Goal: Task Accomplishment & Management: Complete application form

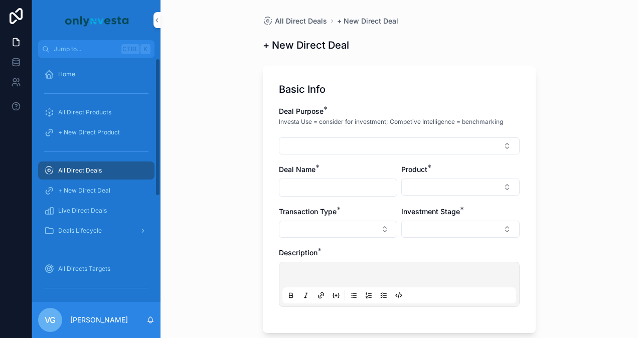
click at [125, 171] on div "All Direct Deals" at bounding box center [96, 171] width 104 height 16
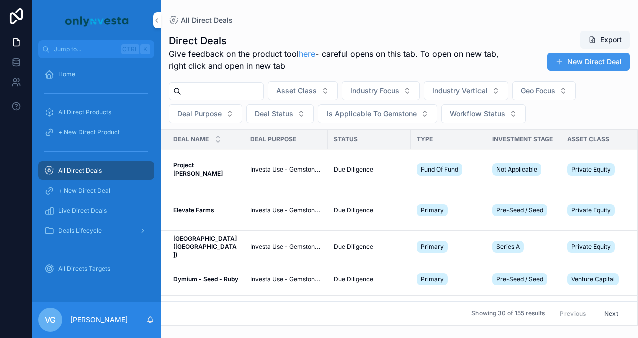
click at [200, 160] on td "Project Marie Project Marie" at bounding box center [202, 169] width 83 height 41
click at [199, 165] on strong "Project [PERSON_NAME]" at bounding box center [198, 170] width 50 height 16
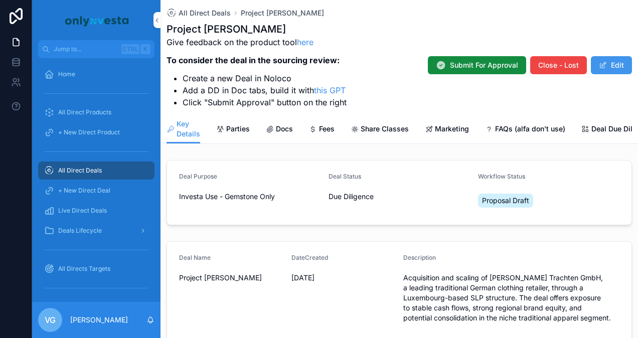
click at [283, 129] on span "Docs" at bounding box center [284, 129] width 17 height 10
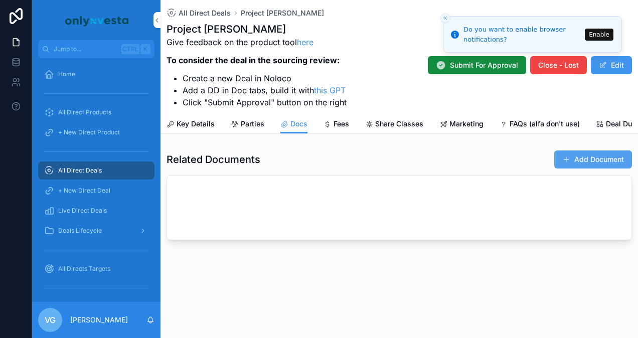
click at [581, 166] on button "Add Document" at bounding box center [593, 160] width 78 height 18
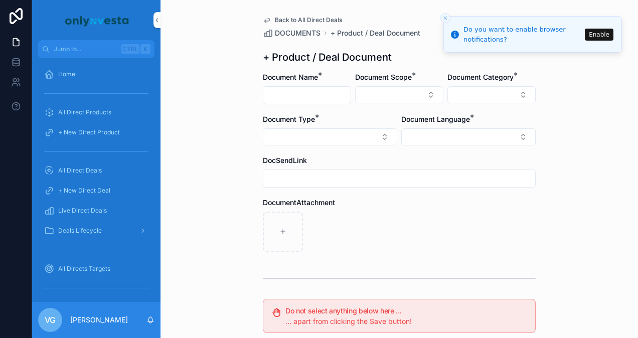
click at [334, 98] on input "scrollable content" at bounding box center [306, 95] width 87 height 14
paste input "**********"
type input "**********"
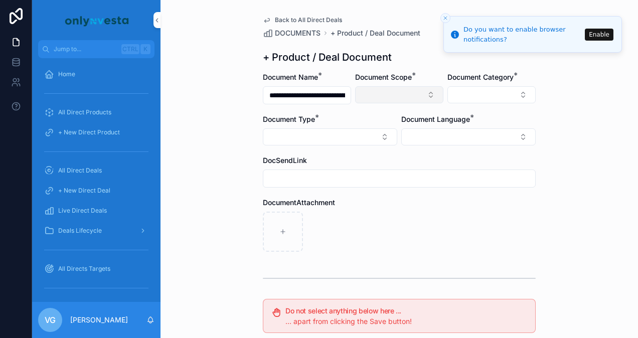
click at [363, 94] on button "Select Button" at bounding box center [399, 94] width 88 height 17
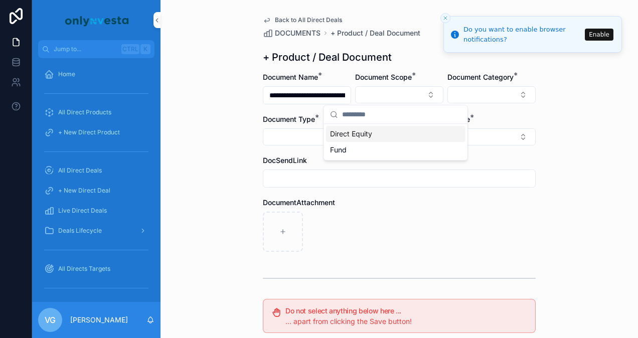
drag, startPoint x: 361, startPoint y: 132, endPoint x: 411, endPoint y: 135, distance: 50.3
click at [411, 135] on div "Direct Equity" at bounding box center [395, 134] width 139 height 16
click at [411, 135] on button "Select Button" at bounding box center [468, 137] width 134 height 17
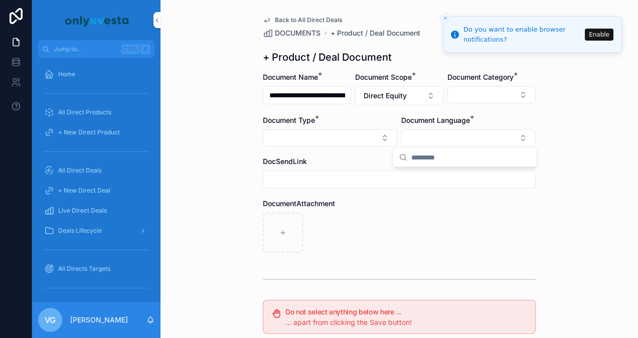
click at [476, 85] on div "Document Category *" at bounding box center [491, 88] width 88 height 33
click at [475, 88] on button "Select Button" at bounding box center [491, 94] width 88 height 17
click at [603, 33] on button "Enable" at bounding box center [599, 34] width 29 height 12
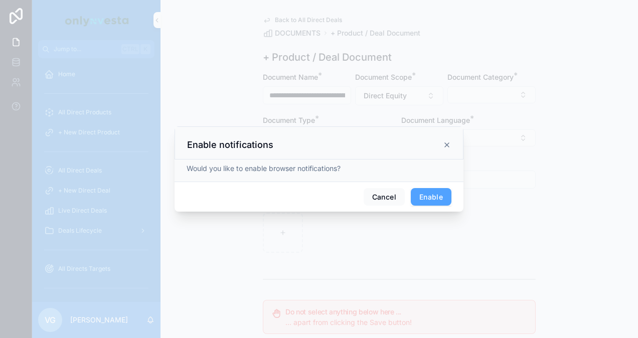
click at [428, 198] on button "Enable" at bounding box center [431, 197] width 41 height 18
click at [444, 142] on icon at bounding box center [447, 143] width 8 height 8
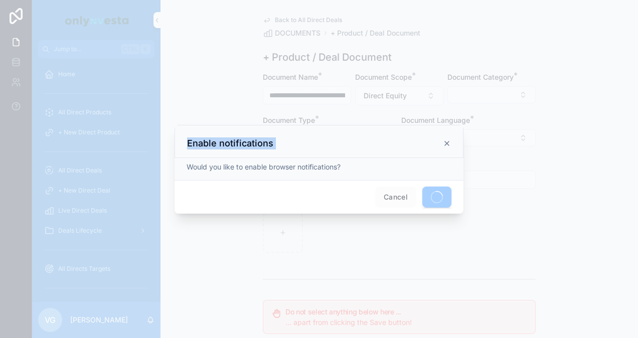
click at [444, 142] on icon at bounding box center [447, 143] width 8 height 8
drag, startPoint x: 465, startPoint y: 127, endPoint x: 413, endPoint y: -14, distance: 150.1
click at [413, 0] on html "**********" at bounding box center [319, 169] width 638 height 338
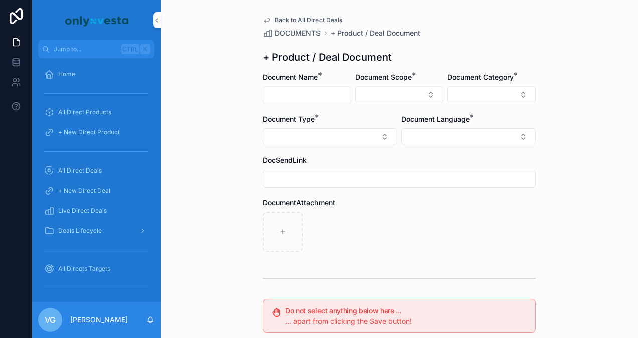
click at [305, 95] on input "scrollable content" at bounding box center [306, 95] width 87 height 14
paste input "**********"
type input "**********"
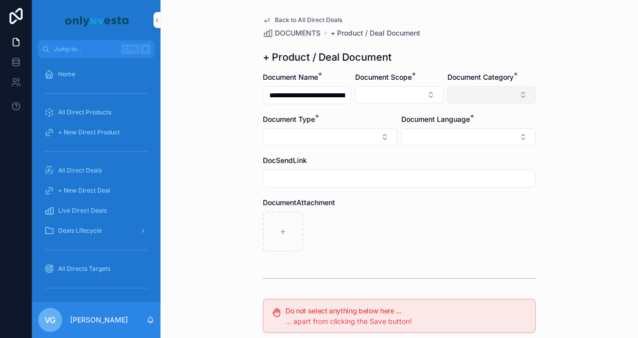
click at [482, 88] on button "Select Button" at bounding box center [491, 94] width 88 height 17
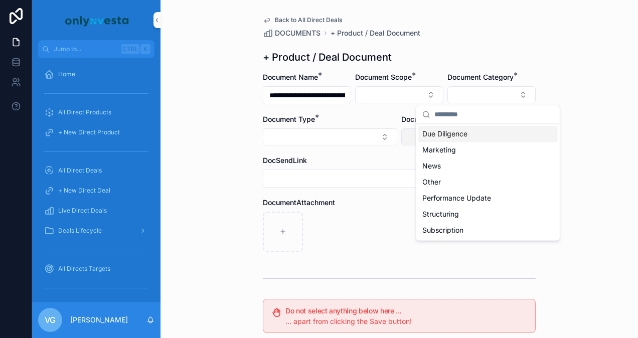
click at [444, 131] on span "Due Diligence" at bounding box center [444, 134] width 45 height 10
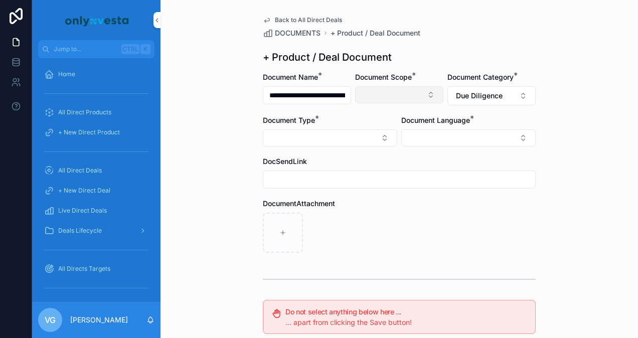
click at [408, 91] on button "Select Button" at bounding box center [399, 94] width 88 height 17
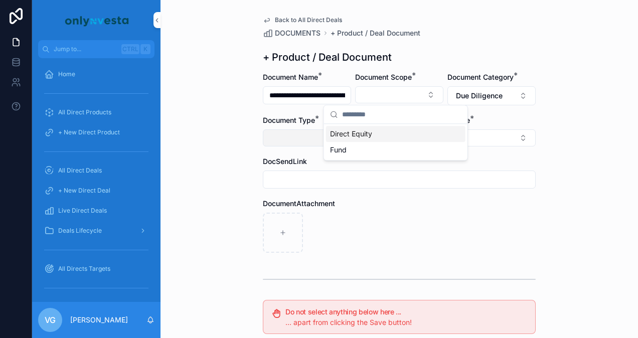
click at [388, 132] on div "Direct Equity" at bounding box center [395, 134] width 139 height 16
click at [315, 138] on button "Select Button" at bounding box center [330, 137] width 134 height 17
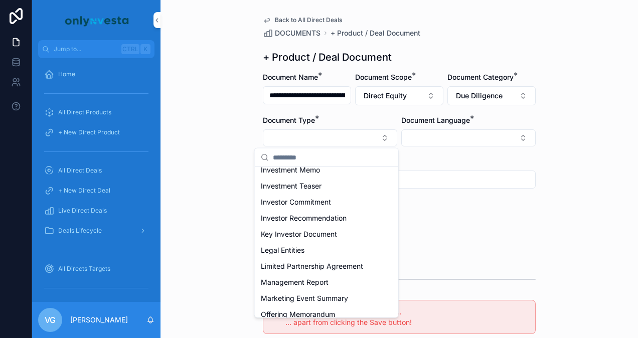
scroll to position [155, 0]
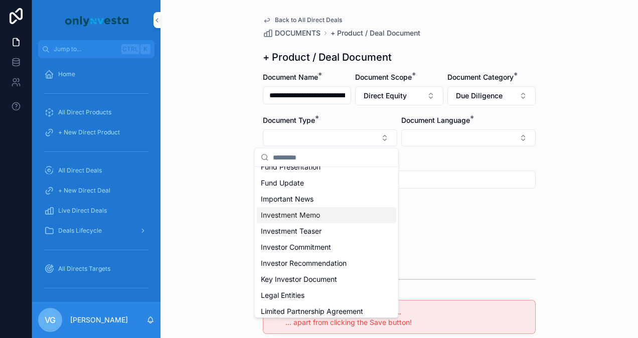
click at [297, 214] on span "Investment Memo" at bounding box center [290, 215] width 59 height 10
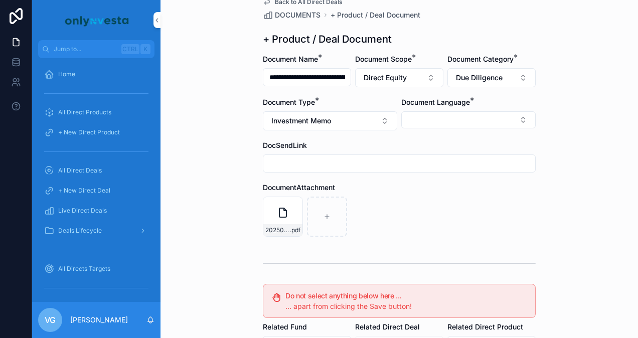
scroll to position [0, 0]
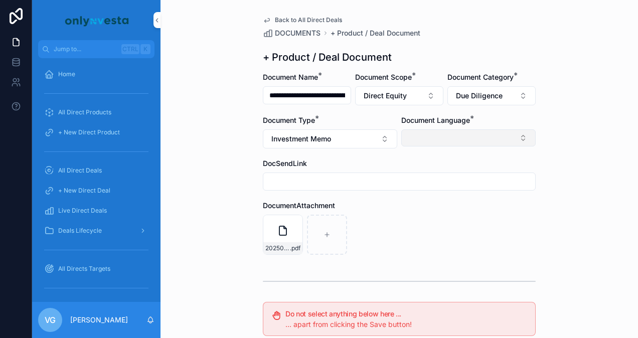
click at [464, 130] on button "Select Button" at bounding box center [468, 137] width 134 height 17
click at [425, 217] on div "French Italian English" at bounding box center [464, 193] width 143 height 52
click at [422, 213] on span "English" at bounding box center [410, 209] width 23 height 10
click at [365, 247] on div "20250402-Project-[PERSON_NAME]-Investment-Recommendation .pdf" at bounding box center [399, 236] width 273 height 40
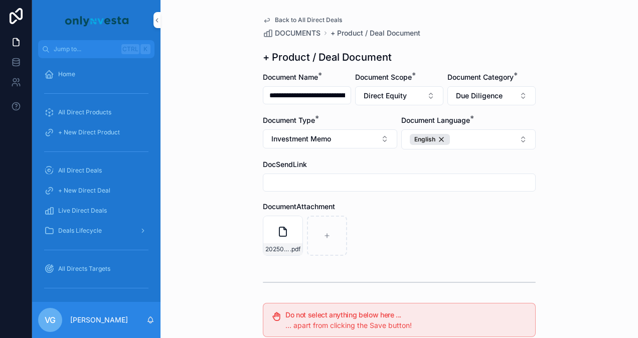
scroll to position [207, 0]
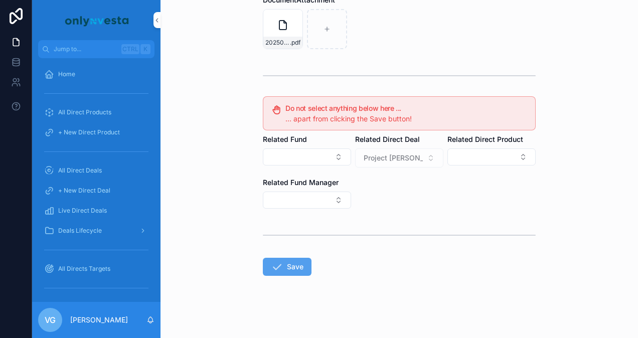
click at [293, 262] on button "Save" at bounding box center [287, 267] width 49 height 18
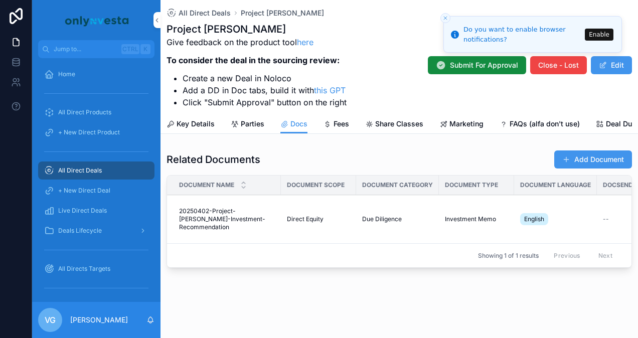
click at [563, 223] on div "English" at bounding box center [555, 219] width 71 height 16
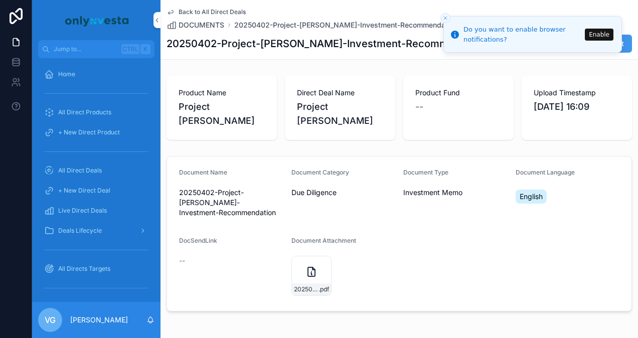
click at [414, 188] on span "Investment Memo" at bounding box center [432, 193] width 59 height 10
click at [603, 30] on button "Enable" at bounding box center [599, 34] width 29 height 12
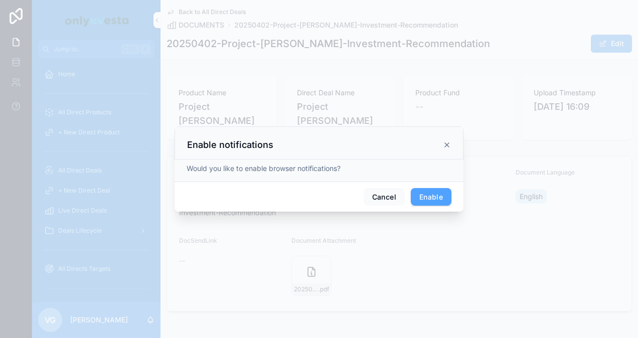
click at [444, 145] on icon at bounding box center [447, 145] width 8 height 8
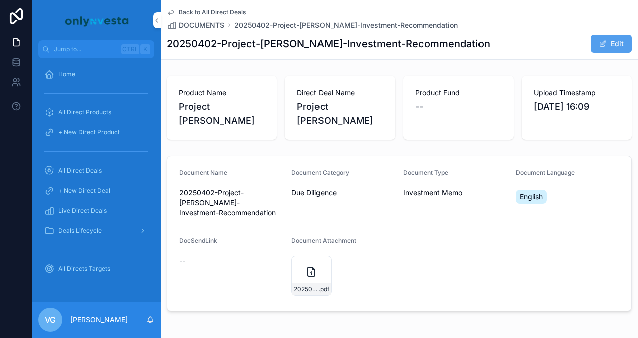
click at [594, 37] on button "Edit" at bounding box center [611, 44] width 41 height 18
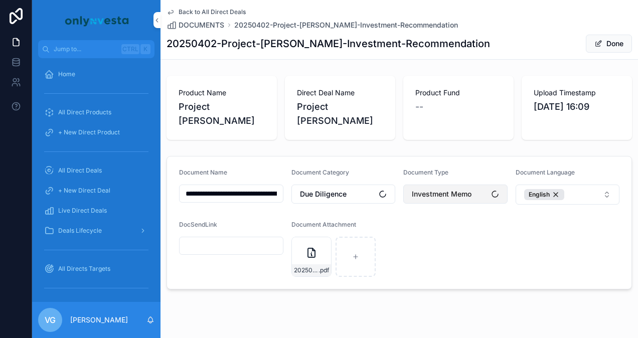
click at [448, 189] on span "Investment Memo" at bounding box center [442, 194] width 60 height 10
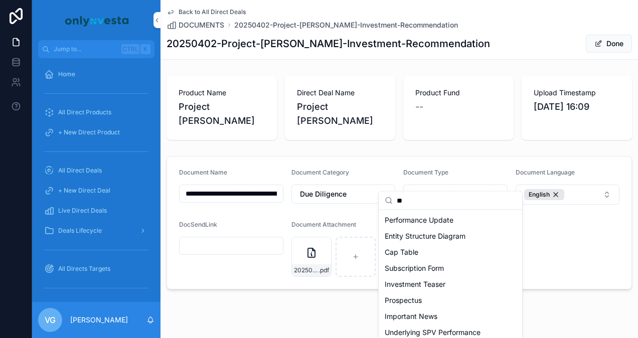
type input "***"
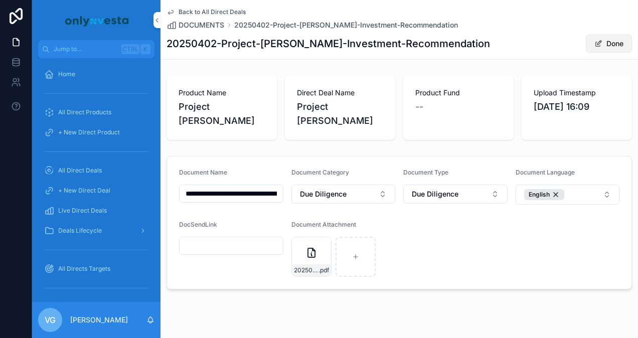
click at [597, 49] on button "Done" at bounding box center [609, 44] width 46 height 18
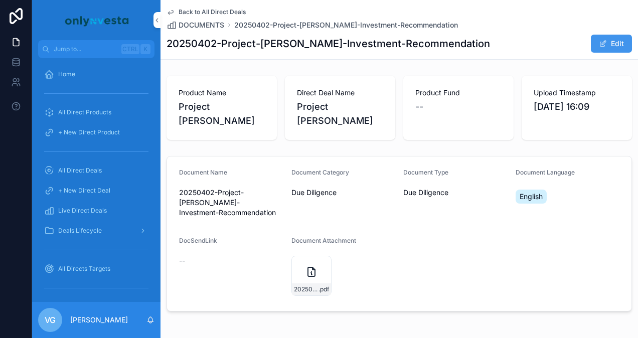
click at [221, 10] on span "Back to All Direct Deals" at bounding box center [212, 12] width 67 height 8
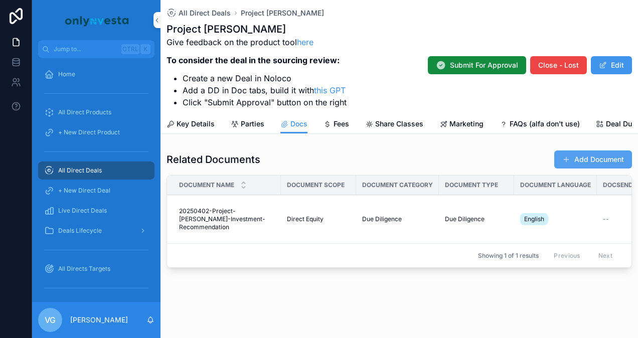
click at [578, 160] on button "Add Document" at bounding box center [593, 160] width 78 height 18
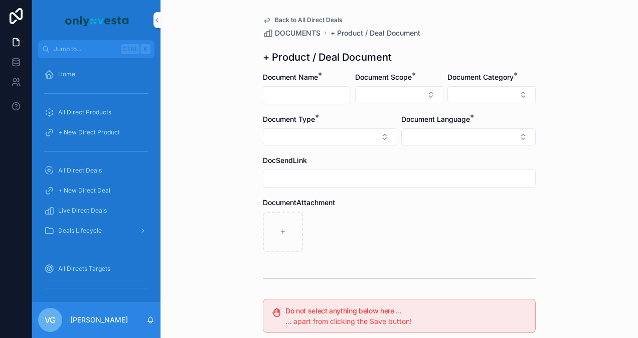
click at [302, 90] on input "scrollable content" at bounding box center [306, 95] width 87 height 14
paste input "**********"
type input "**********"
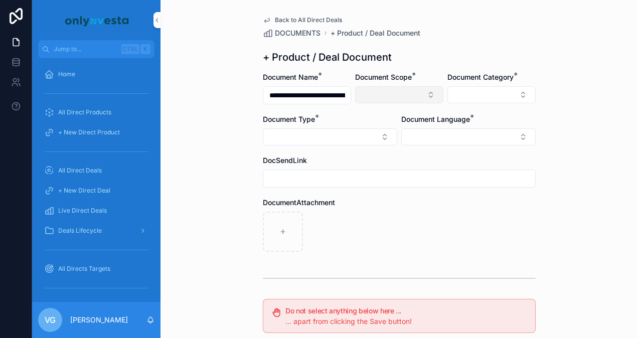
click at [402, 86] on div "Document Scope *" at bounding box center [399, 88] width 88 height 32
click at [402, 86] on button "Select Button" at bounding box center [399, 94] width 88 height 17
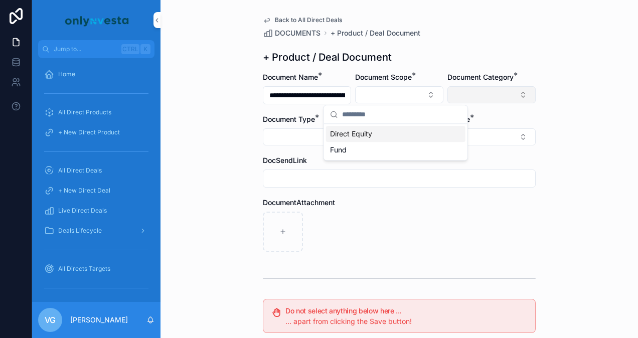
drag, startPoint x: 377, startPoint y: 131, endPoint x: 471, endPoint y: 94, distance: 101.4
click at [471, 94] on div "**********" at bounding box center [335, 169] width 606 height 338
click at [469, 87] on button "Select Button" at bounding box center [491, 94] width 88 height 17
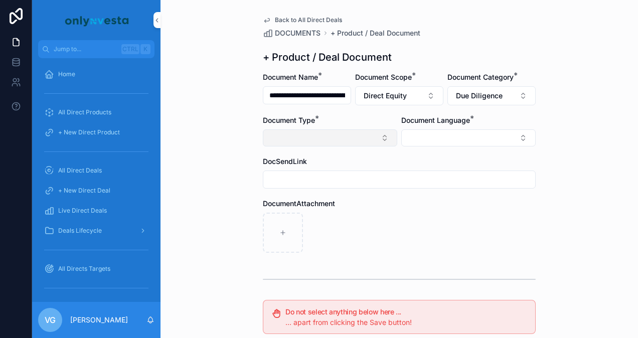
click at [351, 134] on button "Select Button" at bounding box center [330, 137] width 134 height 17
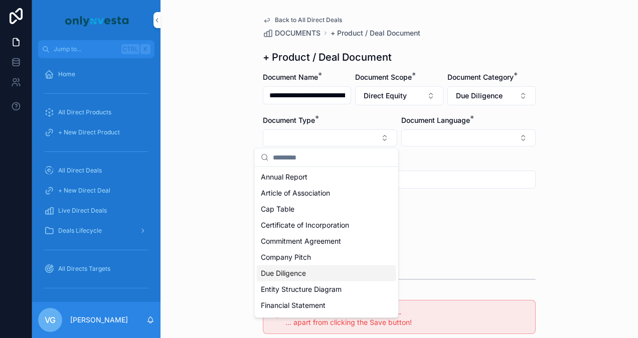
click at [284, 276] on span "Due Diligence" at bounding box center [283, 273] width 45 height 10
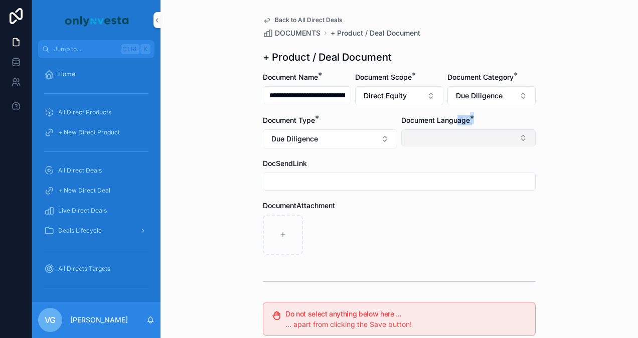
drag, startPoint x: 456, startPoint y: 124, endPoint x: 451, endPoint y: 132, distance: 9.5
click at [451, 132] on div "Document Language *" at bounding box center [468, 131] width 134 height 33
click at [451, 132] on button "Select Button" at bounding box center [468, 137] width 134 height 17
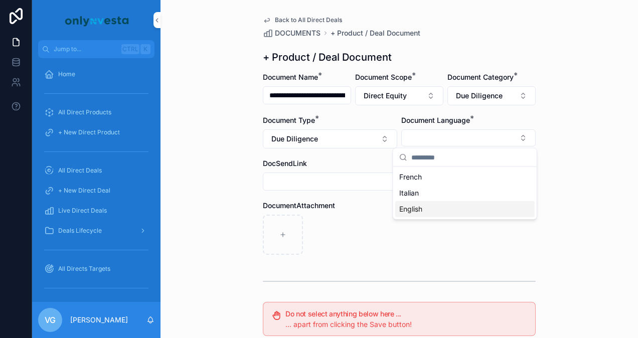
click at [420, 213] on span "English" at bounding box center [410, 209] width 23 height 10
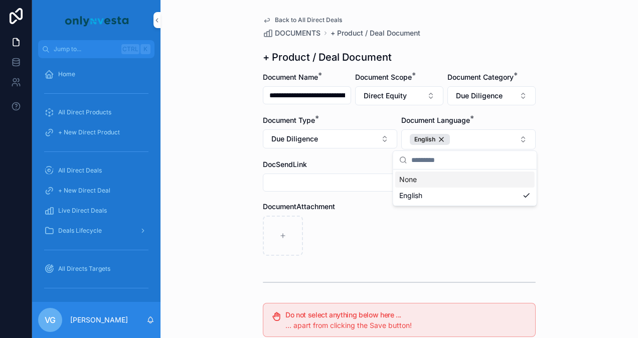
click at [345, 230] on div "scrollable content" at bounding box center [399, 236] width 273 height 40
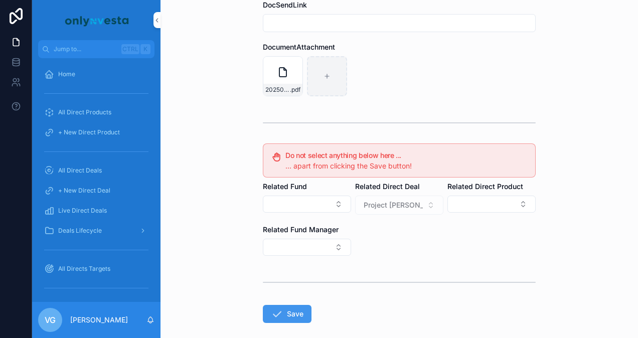
scroll to position [160, 0]
click at [280, 305] on button "Save" at bounding box center [287, 314] width 49 height 18
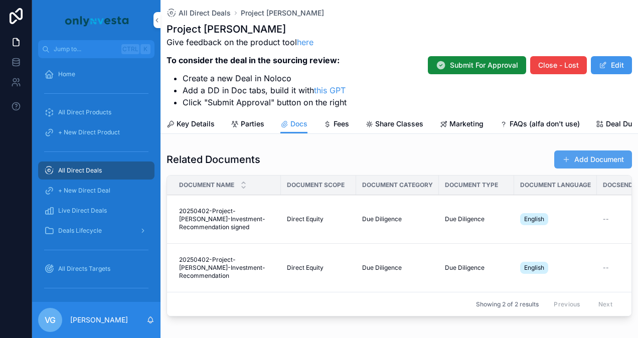
click at [582, 169] on button "Add Document" at bounding box center [593, 160] width 78 height 18
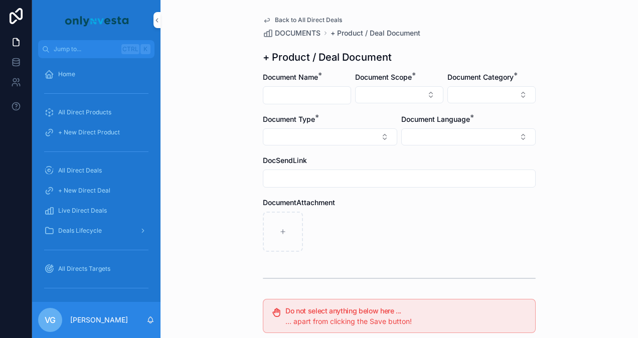
click at [284, 96] on input "scrollable content" at bounding box center [306, 95] width 87 height 14
paste input "**********"
click at [284, 96] on input "**********" at bounding box center [307, 95] width 88 height 14
type input "**********"
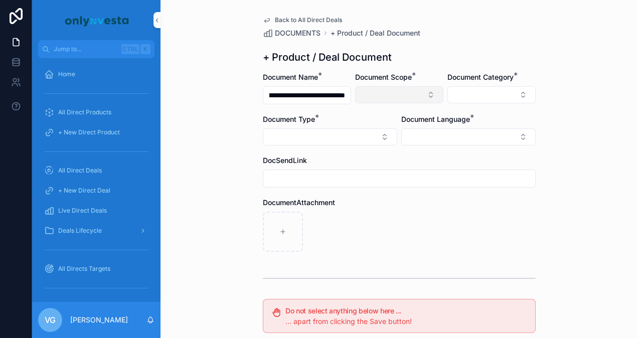
scroll to position [0, 0]
click at [370, 96] on button "Select Button" at bounding box center [399, 94] width 88 height 17
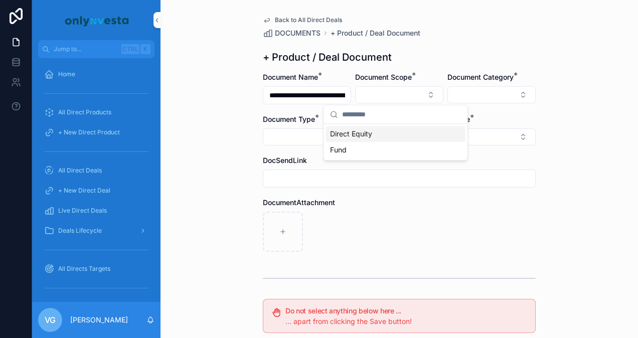
click at [358, 130] on span "Direct Equity" at bounding box center [351, 134] width 42 height 10
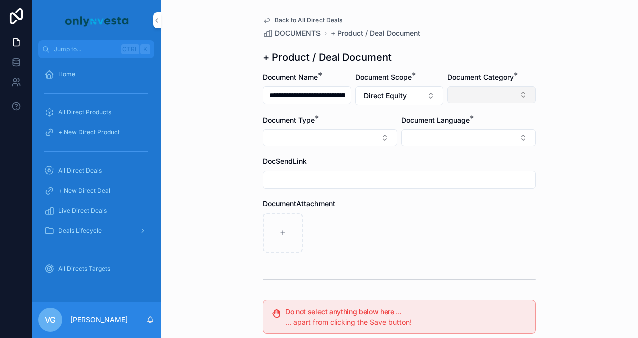
click at [461, 101] on button "Select Button" at bounding box center [491, 94] width 88 height 17
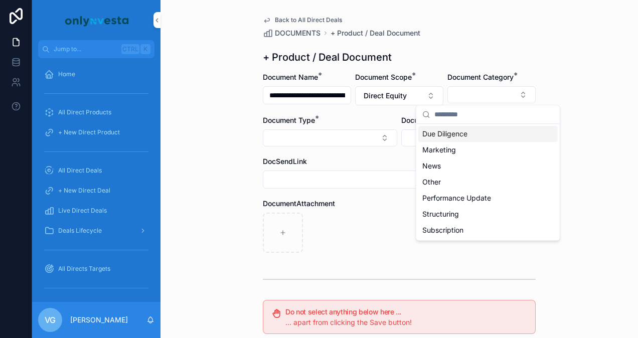
click at [460, 137] on span "Due Diligence" at bounding box center [444, 134] width 45 height 10
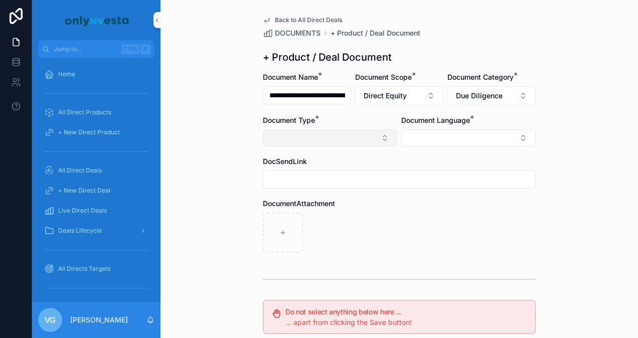
click at [342, 143] on button "Select Button" at bounding box center [330, 137] width 134 height 17
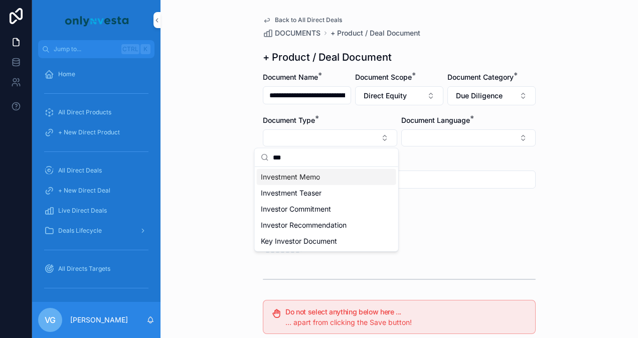
type input "***"
click at [303, 184] on div "Investment Memo" at bounding box center [326, 177] width 139 height 16
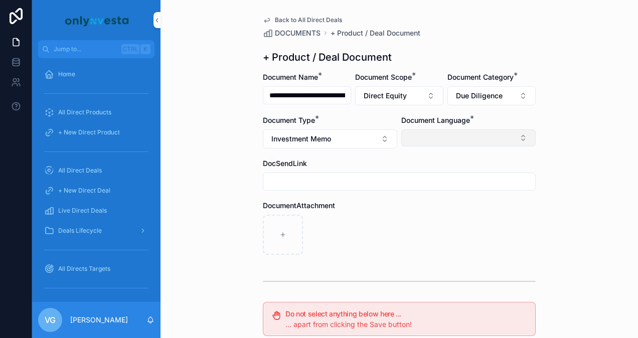
click at [439, 145] on button "Select Button" at bounding box center [468, 137] width 134 height 17
click at [419, 212] on span "English" at bounding box center [410, 209] width 23 height 10
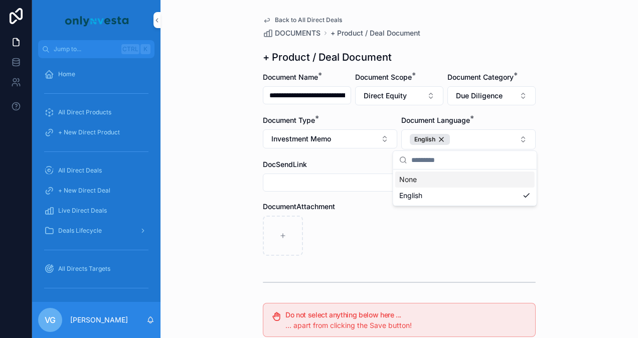
click at [538, 101] on div "**********" at bounding box center [399, 273] width 289 height 547
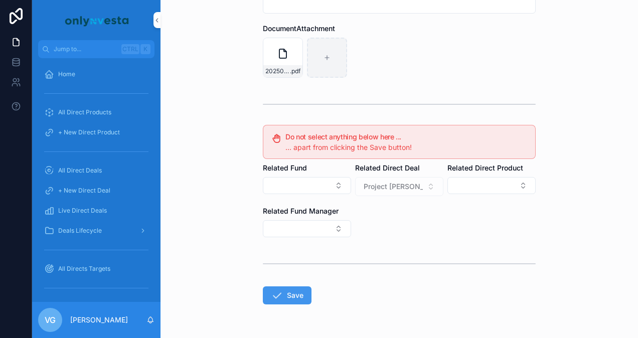
scroll to position [207, 0]
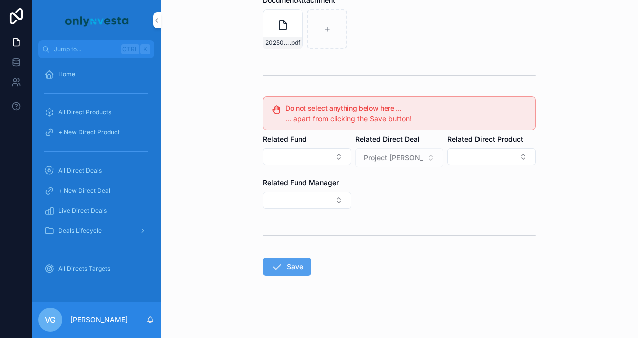
click at [279, 263] on button "Save" at bounding box center [287, 267] width 49 height 18
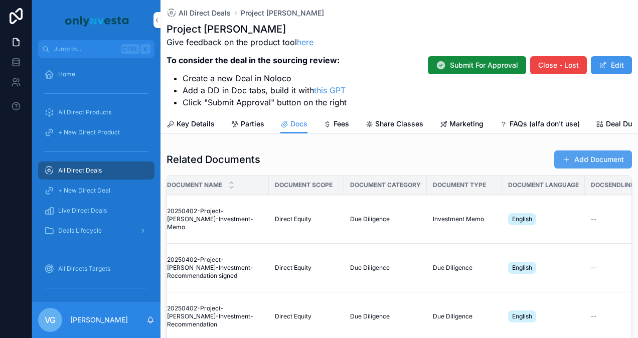
click at [609, 169] on button "Add Document" at bounding box center [593, 160] width 78 height 18
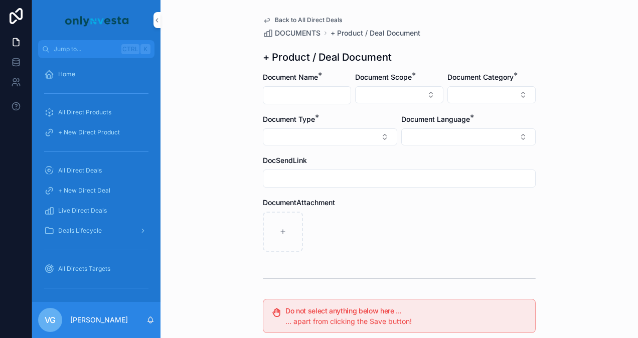
click at [294, 91] on input "scrollable content" at bounding box center [306, 95] width 87 height 14
paste input "**********"
type input "**********"
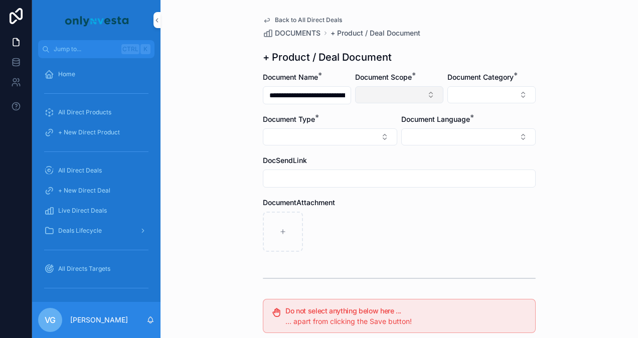
click at [360, 88] on button "Select Button" at bounding box center [399, 94] width 88 height 17
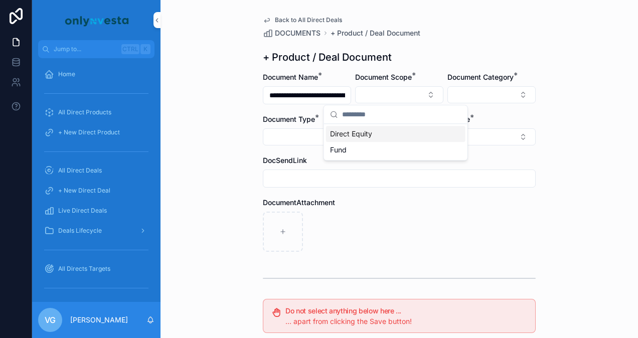
click at [356, 131] on span "Direct Equity" at bounding box center [351, 134] width 42 height 10
click at [473, 85] on div "Document Category *" at bounding box center [491, 88] width 88 height 33
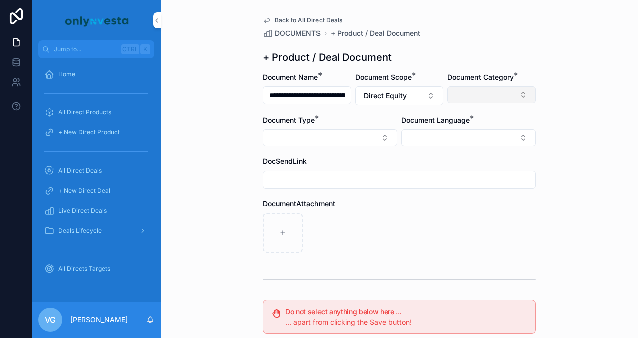
click at [471, 92] on button "Select Button" at bounding box center [491, 94] width 88 height 17
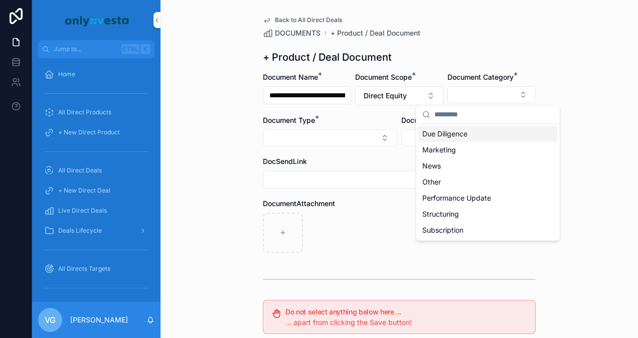
click at [455, 134] on span "Due Diligence" at bounding box center [444, 134] width 45 height 10
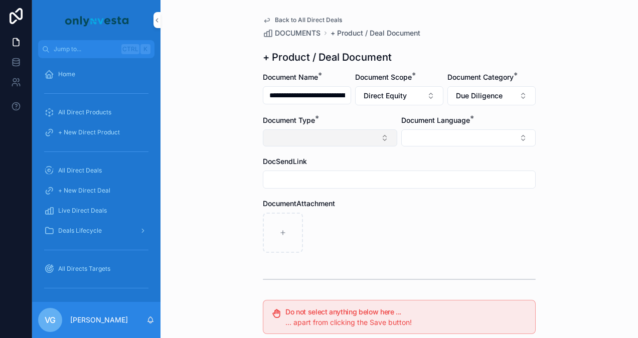
click at [375, 135] on button "Select Button" at bounding box center [330, 137] width 134 height 17
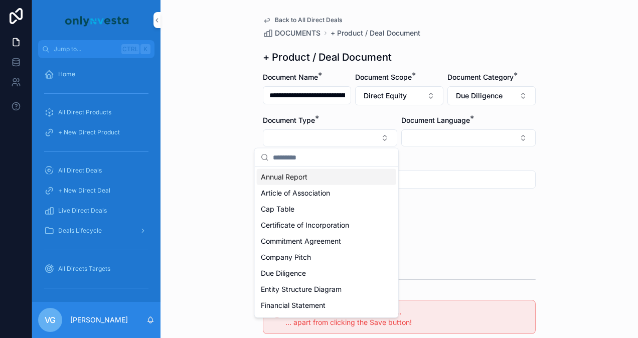
click at [325, 179] on div "Annual Report" at bounding box center [326, 177] width 139 height 16
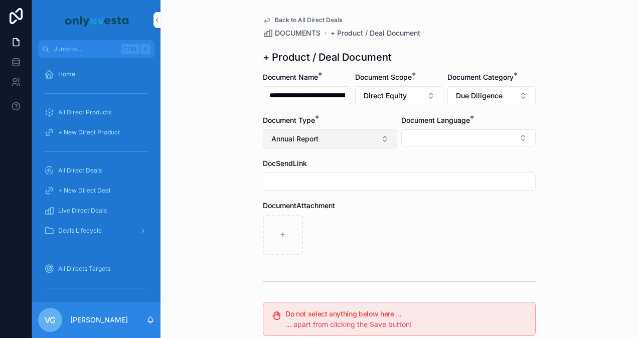
click at [316, 140] on button "Annual Report" at bounding box center [330, 138] width 134 height 19
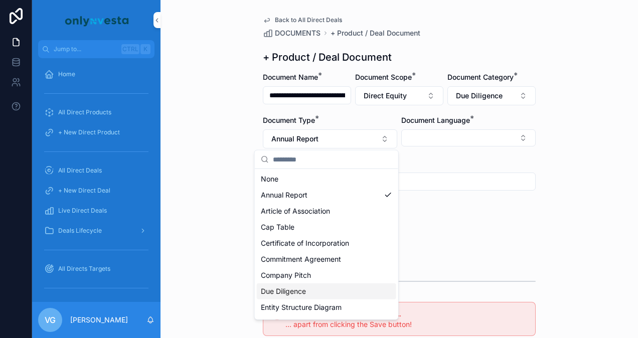
click at [293, 293] on span "Due Diligence" at bounding box center [283, 291] width 45 height 10
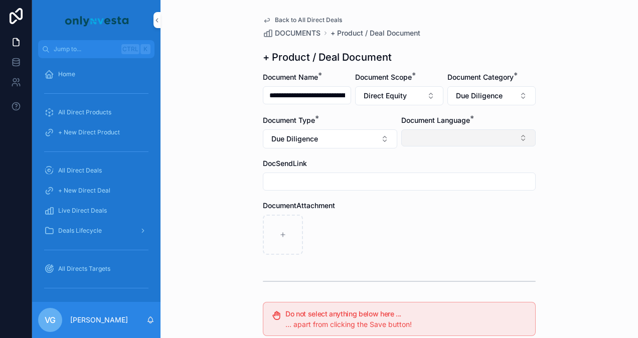
click at [460, 138] on button "Select Button" at bounding box center [468, 137] width 134 height 17
click at [433, 209] on div "English" at bounding box center [464, 209] width 139 height 16
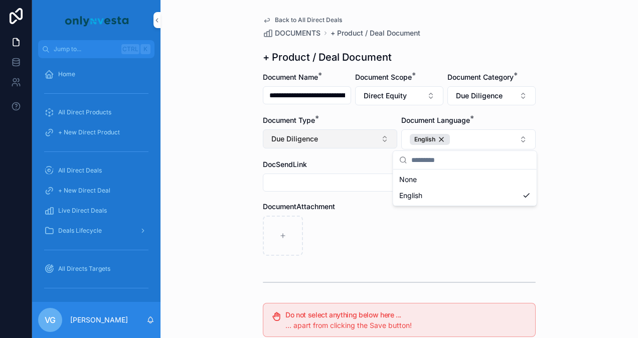
click at [337, 141] on button "Due Diligence" at bounding box center [330, 138] width 134 height 19
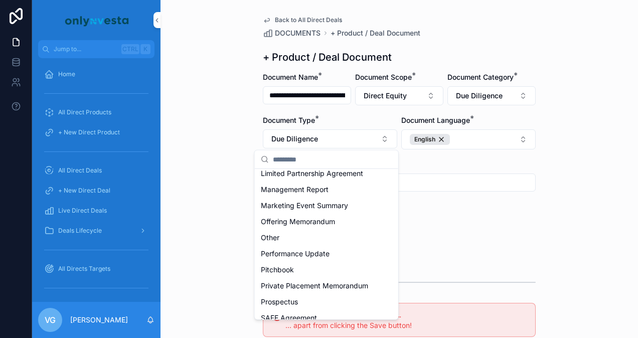
scroll to position [311, 0]
click at [295, 242] on div "Other" at bounding box center [326, 237] width 139 height 16
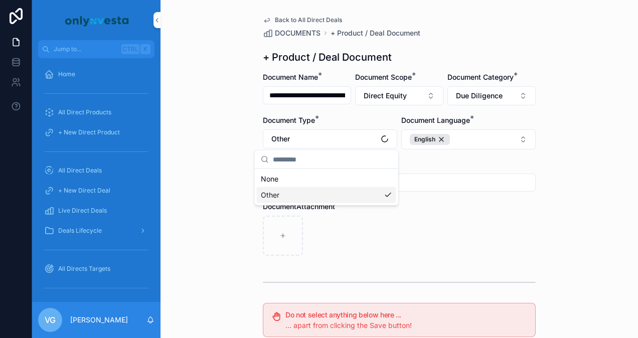
scroll to position [0, 0]
click at [500, 98] on button "Due Diligence" at bounding box center [491, 95] width 88 height 19
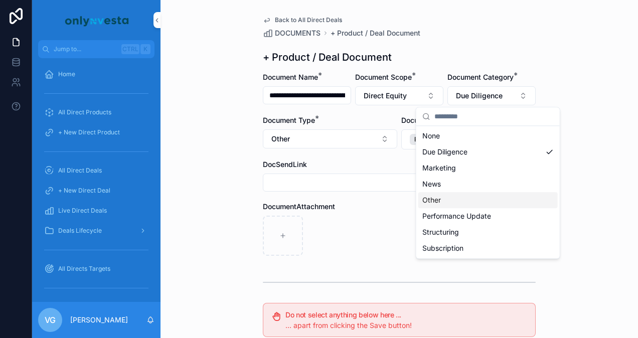
click at [460, 193] on div "Other" at bounding box center [487, 200] width 139 height 16
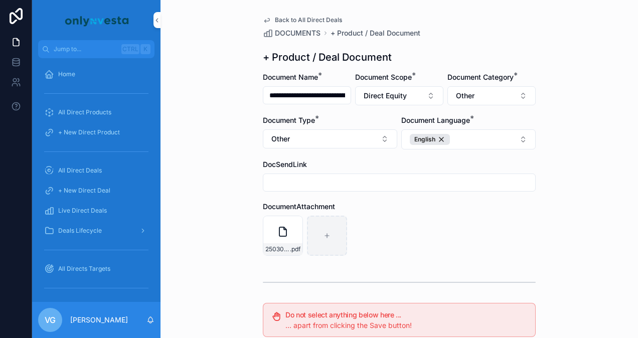
scroll to position [207, 0]
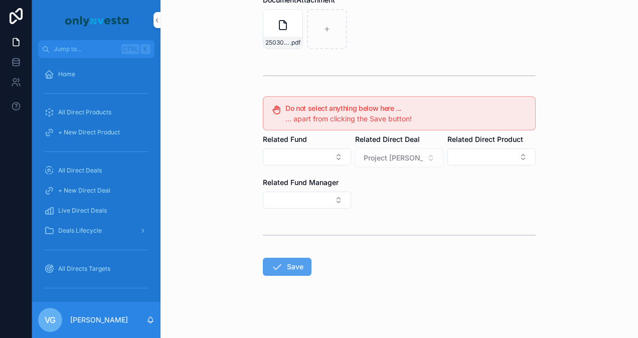
click at [280, 272] on button "Save" at bounding box center [287, 267] width 49 height 18
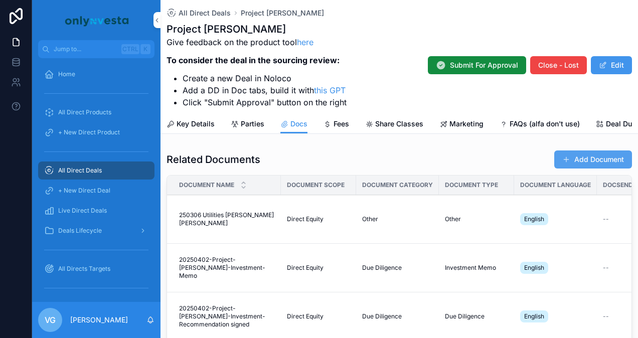
click at [577, 169] on button "Add Document" at bounding box center [593, 160] width 78 height 18
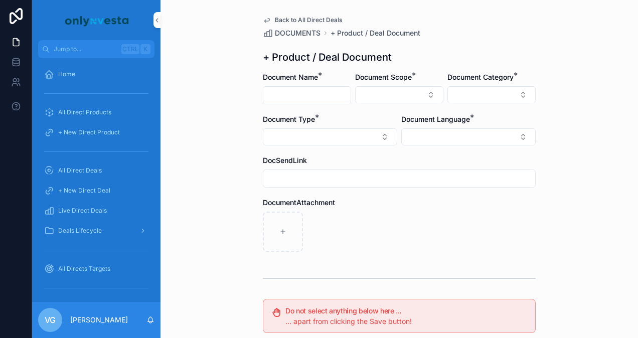
click at [303, 89] on input "scrollable content" at bounding box center [306, 95] width 87 height 14
paste input "**********"
type input "**********"
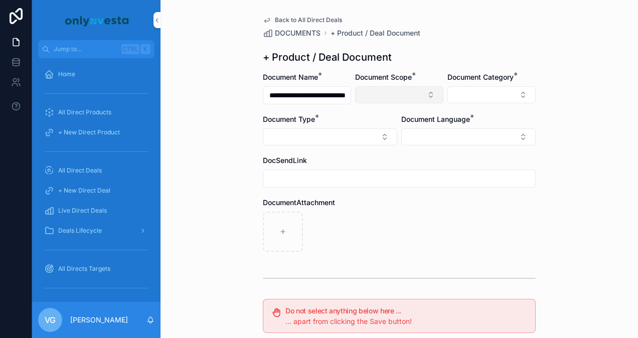
click at [372, 94] on button "Select Button" at bounding box center [399, 94] width 88 height 17
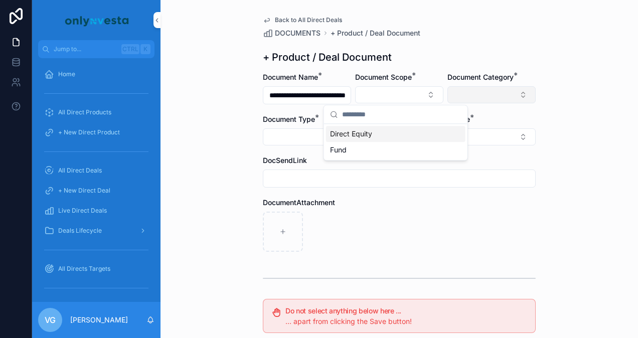
drag, startPoint x: 363, startPoint y: 133, endPoint x: 493, endPoint y: 95, distance: 134.9
click at [493, 95] on div "**********" at bounding box center [335, 169] width 606 height 338
click at [496, 100] on button "Select Button" at bounding box center [491, 94] width 88 height 17
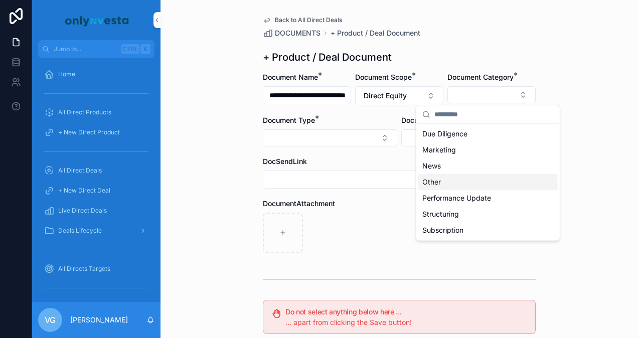
click at [444, 185] on div "Other" at bounding box center [487, 182] width 139 height 16
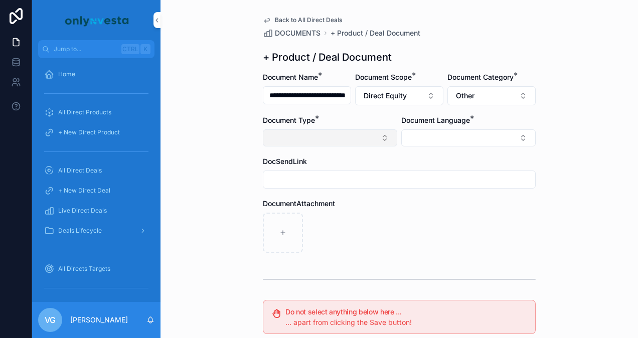
click at [334, 141] on button "Select Button" at bounding box center [330, 137] width 134 height 17
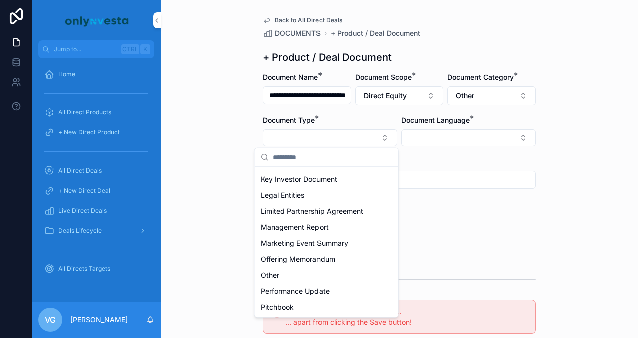
scroll to position [257, 0]
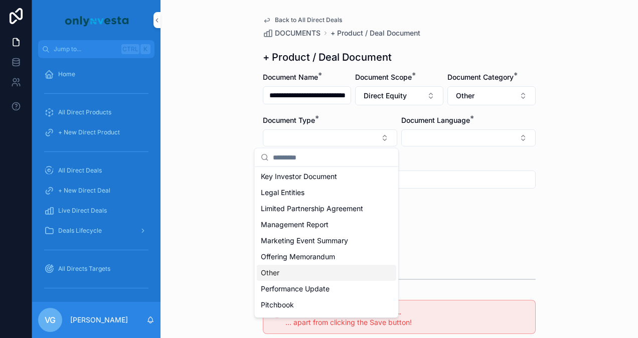
click at [295, 275] on div "Other" at bounding box center [326, 273] width 139 height 16
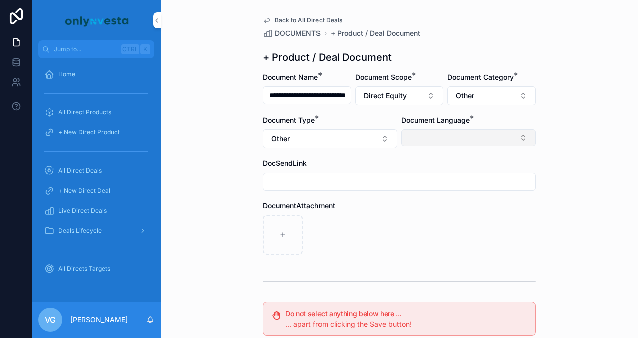
click at [445, 134] on button "Select Button" at bounding box center [468, 137] width 134 height 17
click at [423, 206] on div "English" at bounding box center [464, 209] width 139 height 16
click at [363, 227] on div "scrollable content" at bounding box center [399, 236] width 273 height 40
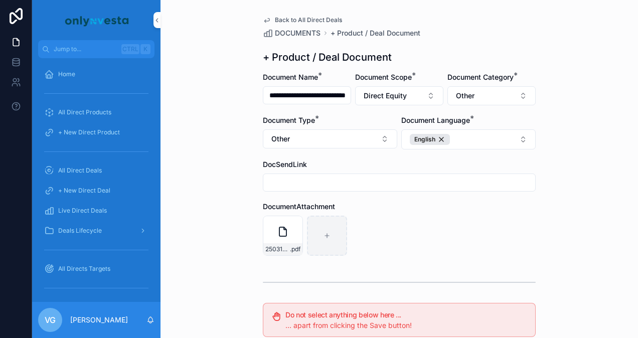
scroll to position [207, 0]
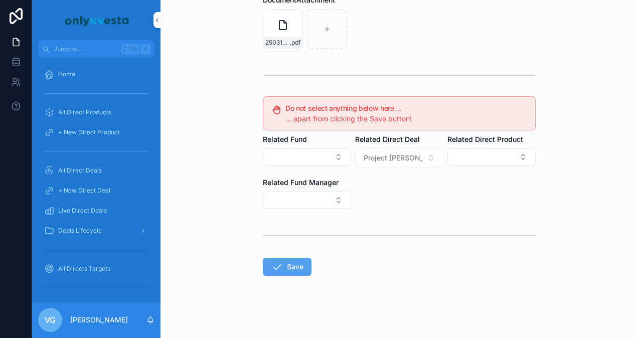
click at [282, 268] on button "Save" at bounding box center [287, 267] width 49 height 18
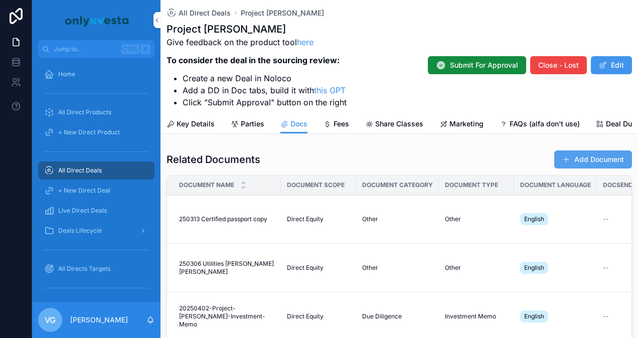
click at [559, 159] on button "Add Document" at bounding box center [593, 160] width 78 height 18
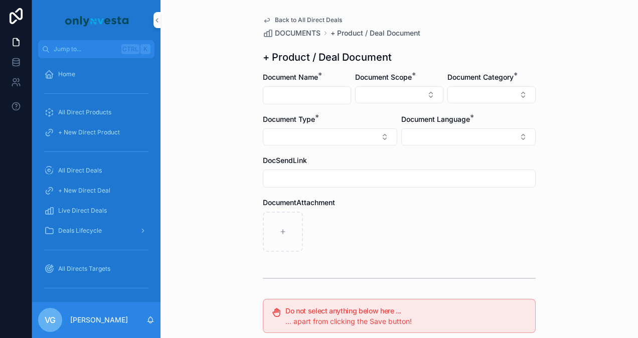
click at [301, 98] on input "scrollable content" at bounding box center [306, 95] width 87 height 14
paste input "**********"
type input "**********"
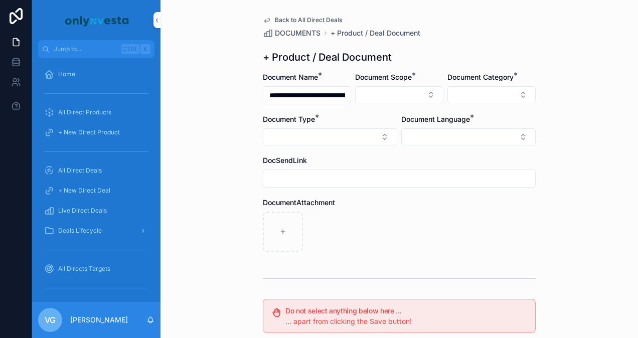
click at [377, 85] on div "Document Scope *" at bounding box center [399, 88] width 88 height 32
click at [377, 89] on button "Select Button" at bounding box center [399, 94] width 88 height 17
click at [375, 130] on div "Direct Equity" at bounding box center [395, 134] width 139 height 16
click at [461, 138] on button "Select Button" at bounding box center [468, 137] width 134 height 17
click at [436, 213] on div "English" at bounding box center [464, 209] width 139 height 16
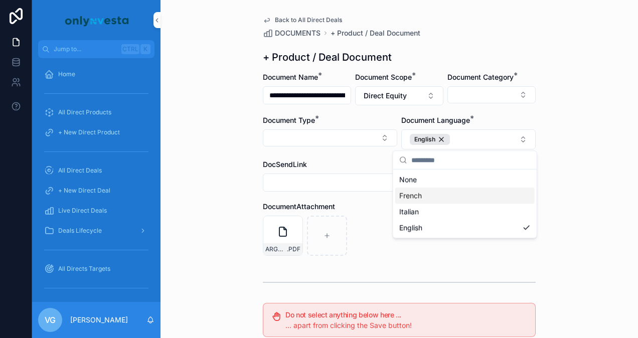
click at [435, 192] on div "French" at bounding box center [464, 196] width 139 height 16
click at [238, 159] on div "**********" at bounding box center [400, 169] width 478 height 338
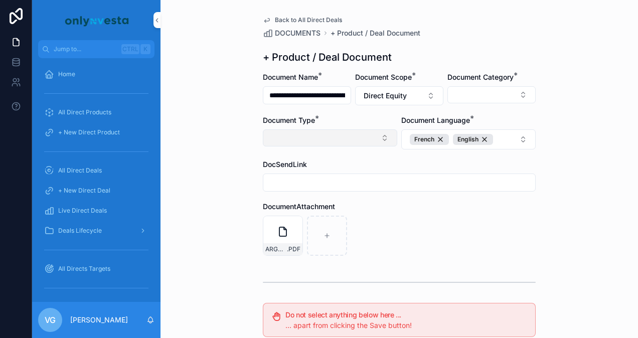
click at [309, 132] on button "Select Button" at bounding box center [330, 137] width 134 height 17
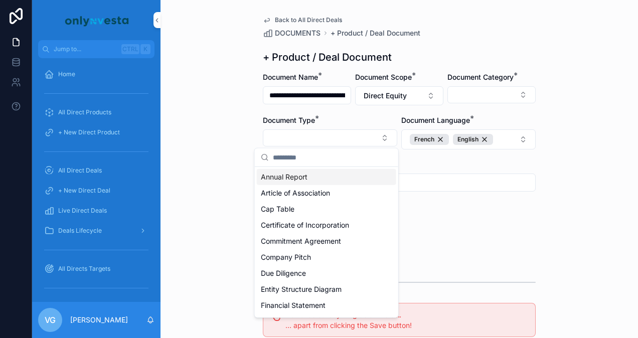
click at [522, 56] on div "+ Product / Deal Document" at bounding box center [399, 57] width 273 height 14
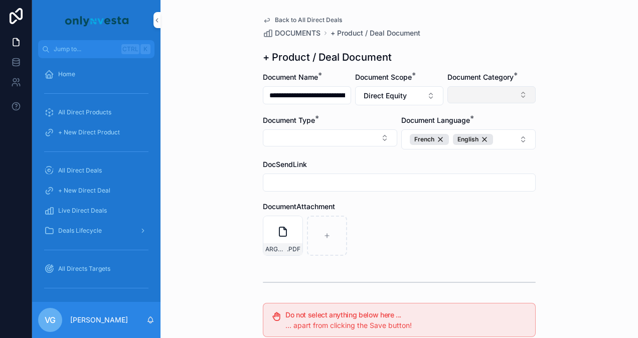
click at [486, 90] on button "Select Button" at bounding box center [491, 94] width 88 height 17
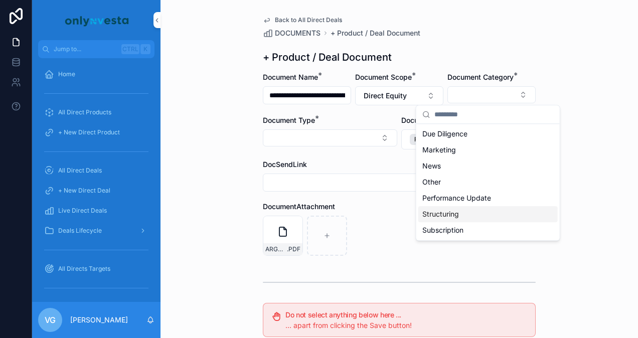
click at [427, 217] on span "Structuring" at bounding box center [440, 214] width 37 height 10
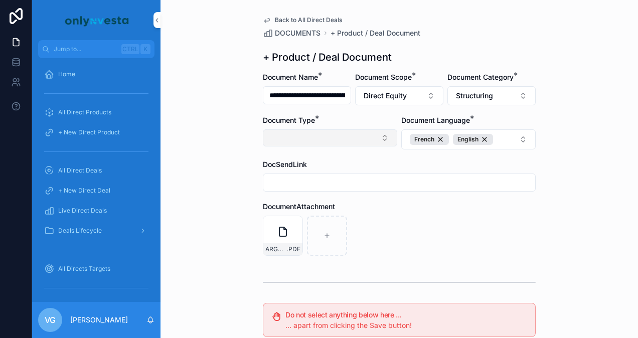
click at [337, 137] on button "Select Button" at bounding box center [330, 137] width 134 height 17
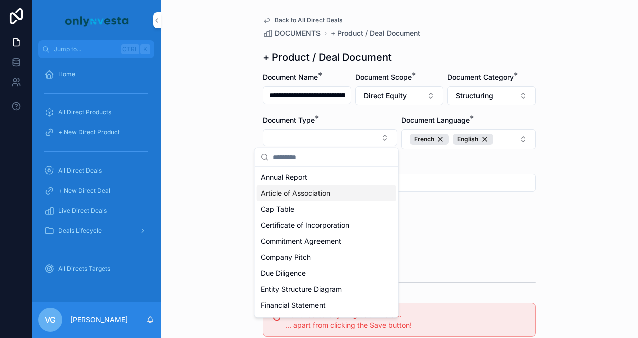
click at [318, 190] on span "Article of Association" at bounding box center [295, 193] width 69 height 10
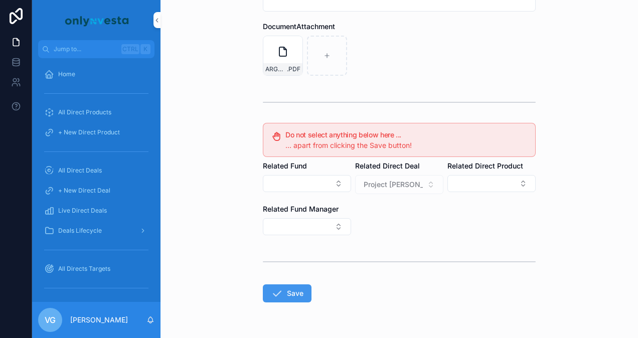
scroll to position [207, 0]
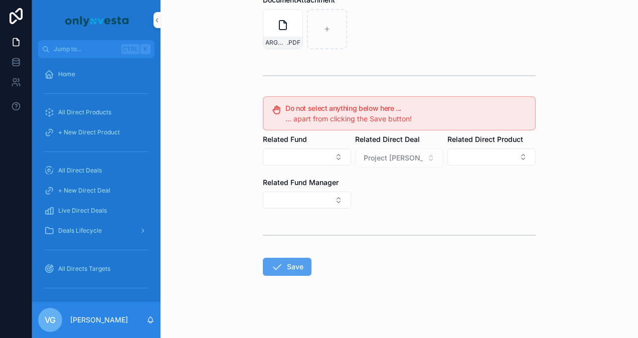
click at [303, 272] on button "Save" at bounding box center [287, 267] width 49 height 18
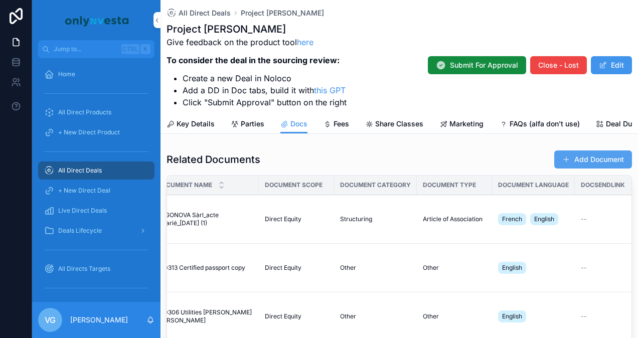
click at [554, 160] on button "Add Document" at bounding box center [593, 160] width 78 height 18
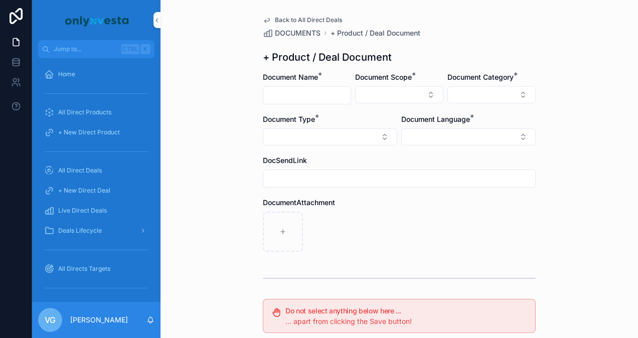
click at [320, 92] on input "scrollable content" at bounding box center [306, 95] width 87 height 14
paste input "**********"
type input "**********"
click at [366, 88] on button "Select Button" at bounding box center [399, 94] width 88 height 17
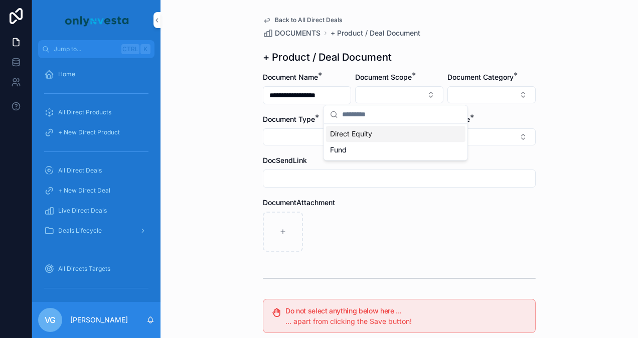
click at [372, 131] on span "Direct Equity" at bounding box center [351, 134] width 42 height 10
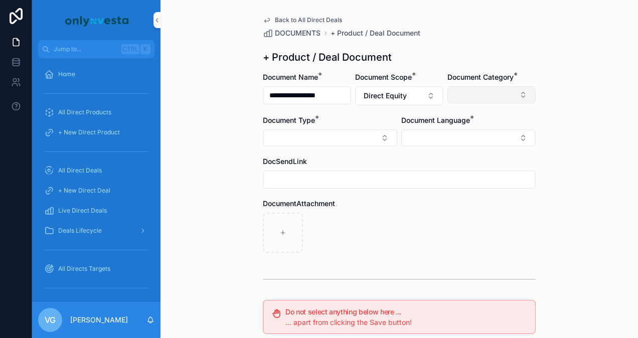
click at [475, 97] on button "Select Button" at bounding box center [491, 94] width 88 height 17
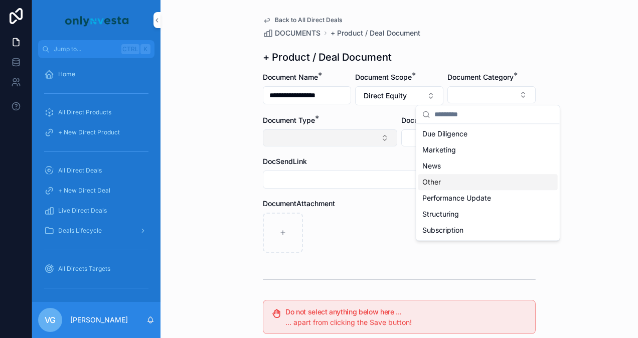
drag, startPoint x: 437, startPoint y: 186, endPoint x: 326, endPoint y: 137, distance: 121.3
click at [326, 137] on div "**********" at bounding box center [335, 169] width 606 height 338
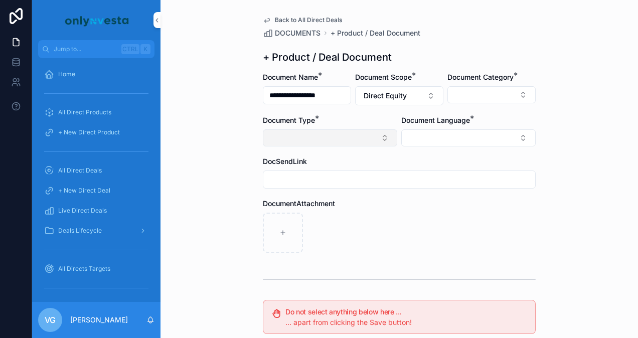
click at [326, 137] on button "Select Button" at bounding box center [330, 137] width 134 height 17
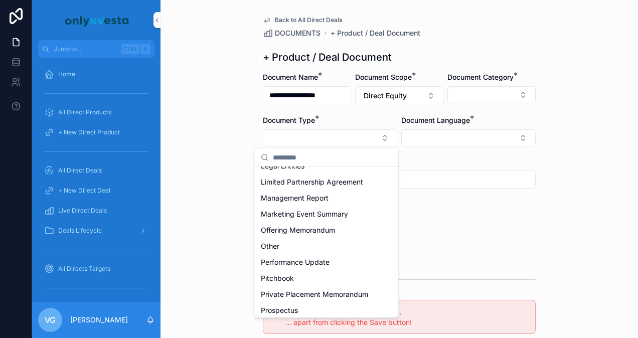
scroll to position [286, 0]
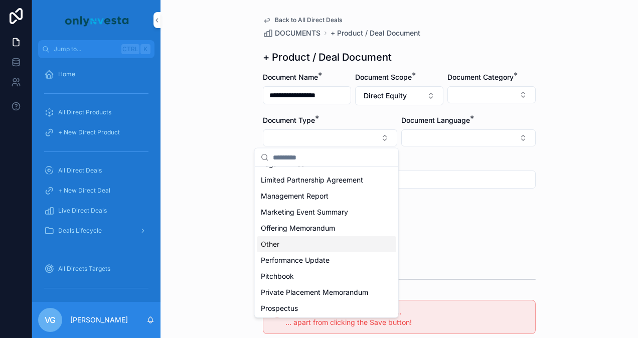
click at [294, 240] on div "Other" at bounding box center [326, 244] width 139 height 16
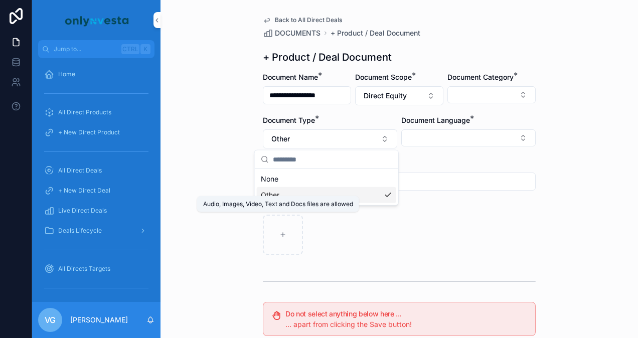
scroll to position [0, 0]
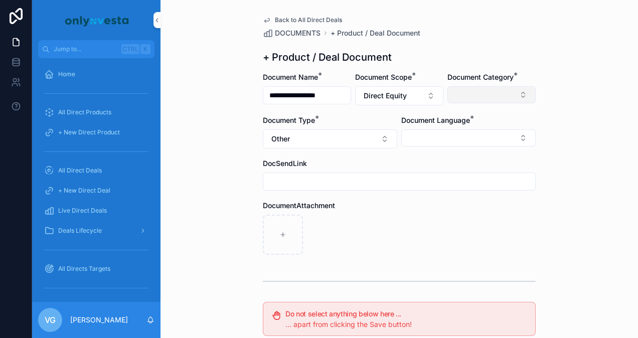
click at [465, 94] on button "Select Button" at bounding box center [491, 94] width 88 height 17
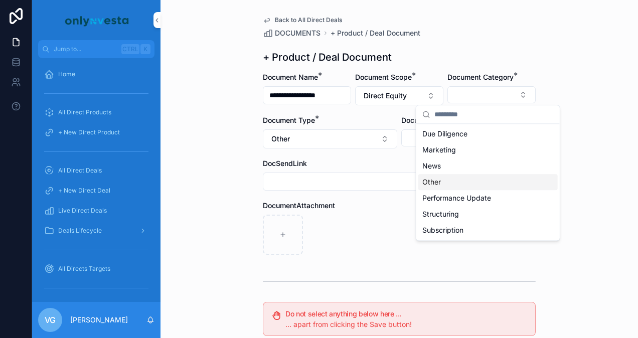
click at [443, 178] on div "Other" at bounding box center [487, 182] width 139 height 16
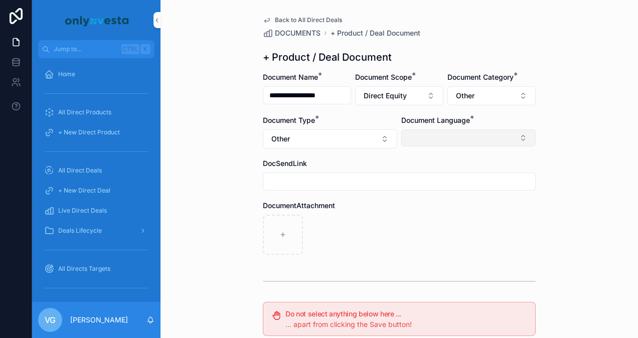
click at [402, 131] on button "Select Button" at bounding box center [468, 137] width 134 height 17
click at [417, 202] on div "English" at bounding box center [464, 209] width 139 height 16
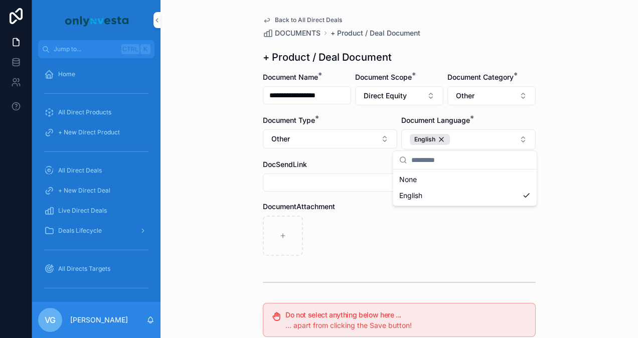
click at [384, 190] on div "scrollable content" at bounding box center [399, 183] width 273 height 18
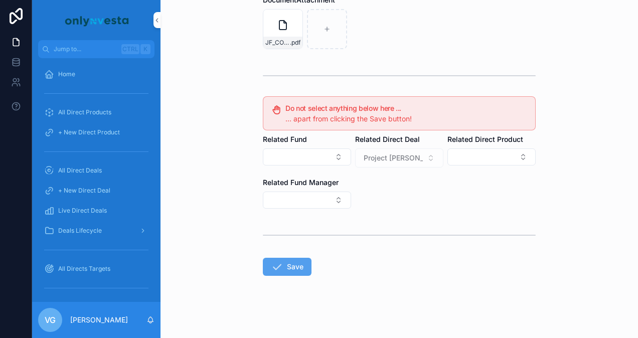
click at [281, 261] on button "Save" at bounding box center [287, 267] width 49 height 18
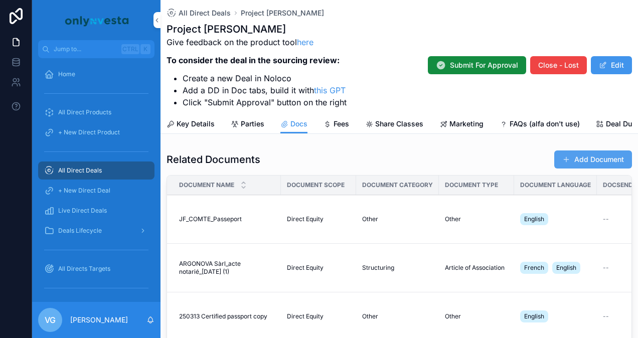
click at [564, 168] on button "Add Document" at bounding box center [593, 160] width 78 height 18
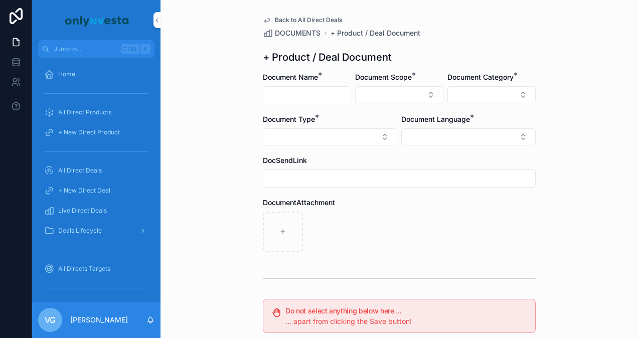
click at [300, 92] on input "scrollable content" at bounding box center [306, 95] width 87 height 14
paste input "**********"
type input "**********"
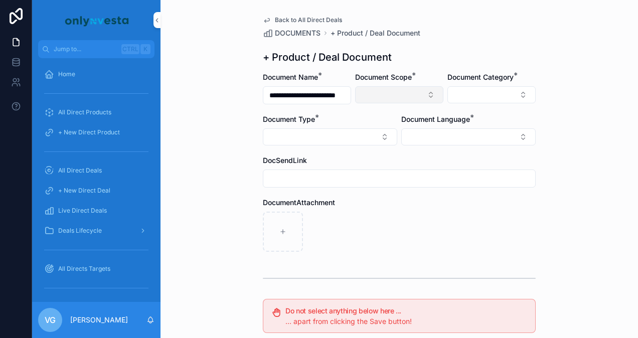
click at [379, 92] on button "Select Button" at bounding box center [399, 94] width 88 height 17
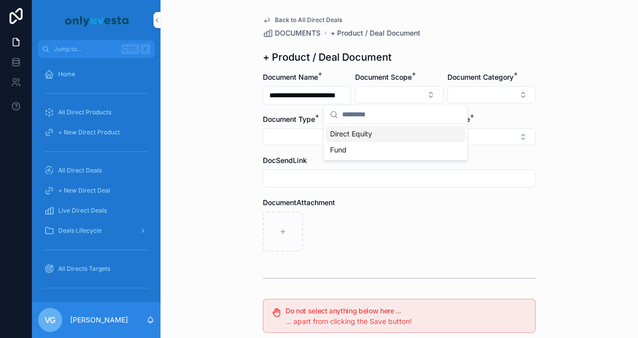
click at [358, 134] on span "Direct Equity" at bounding box center [351, 134] width 42 height 10
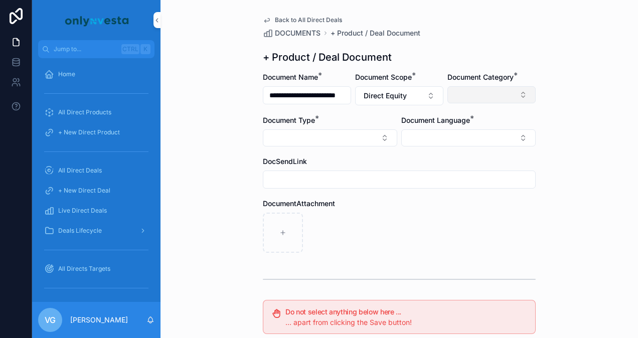
click at [474, 91] on button "Select Button" at bounding box center [491, 94] width 88 height 17
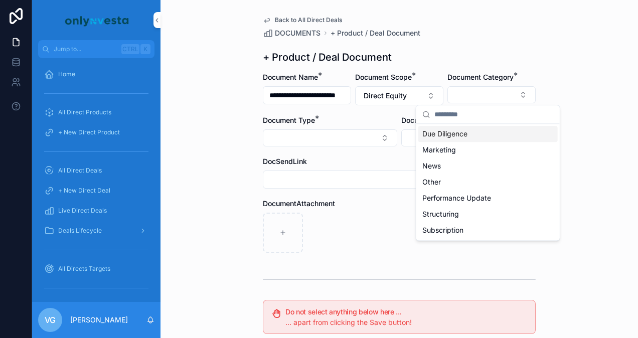
click at [441, 134] on span "Due Diligence" at bounding box center [444, 134] width 45 height 10
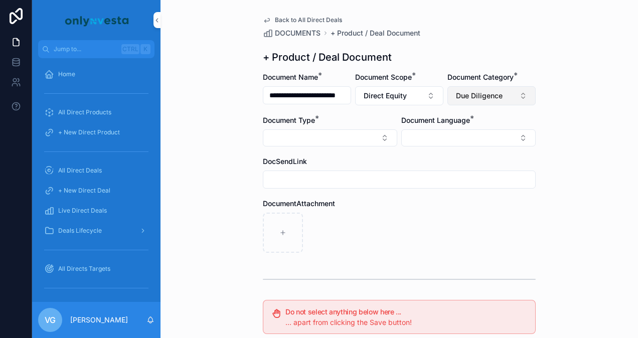
click at [470, 99] on span "Due Diligence" at bounding box center [479, 96] width 47 height 10
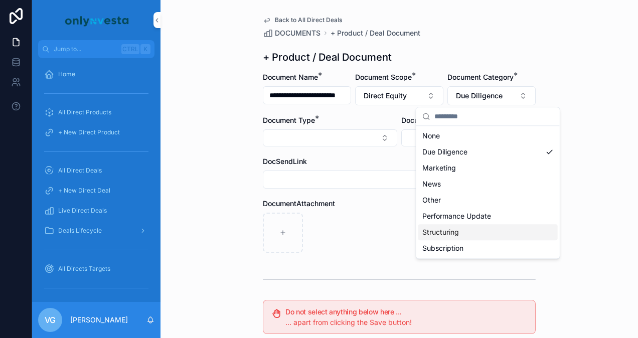
click at [445, 230] on span "Structuring" at bounding box center [440, 232] width 37 height 10
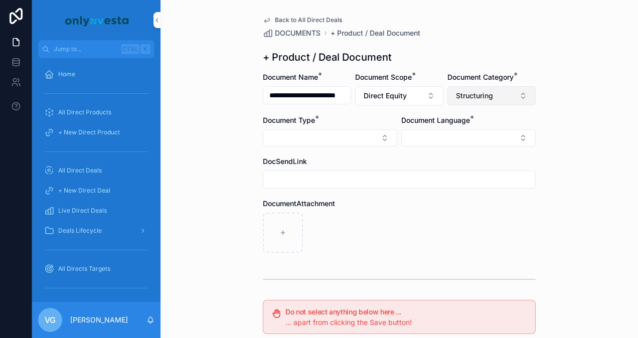
click at [490, 97] on button "Structuring" at bounding box center [491, 95] width 88 height 19
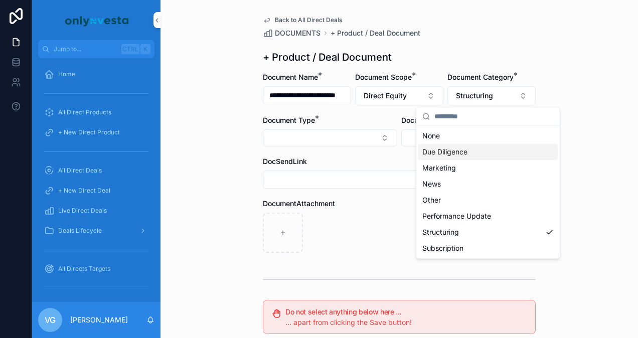
click at [463, 151] on span "Due Diligence" at bounding box center [444, 152] width 45 height 10
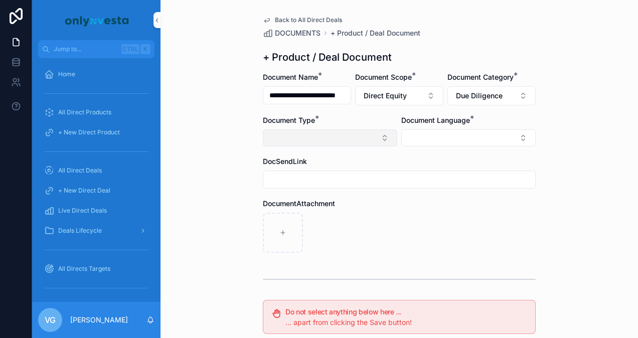
click at [341, 138] on button "Select Button" at bounding box center [330, 137] width 134 height 17
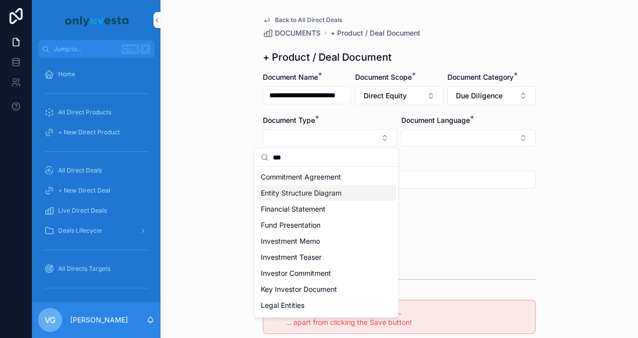
type input "***"
click at [318, 193] on span "Entity Structure Diagram" at bounding box center [301, 193] width 81 height 10
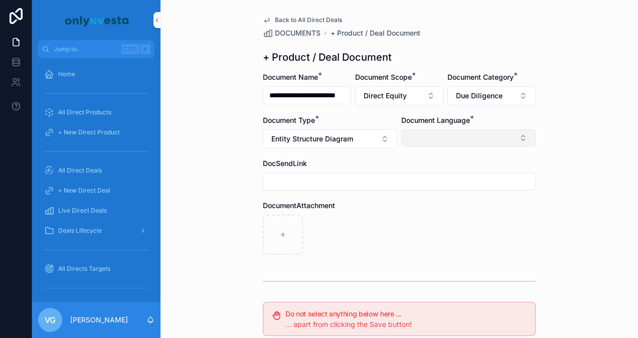
click at [411, 142] on button "Select Button" at bounding box center [468, 137] width 134 height 17
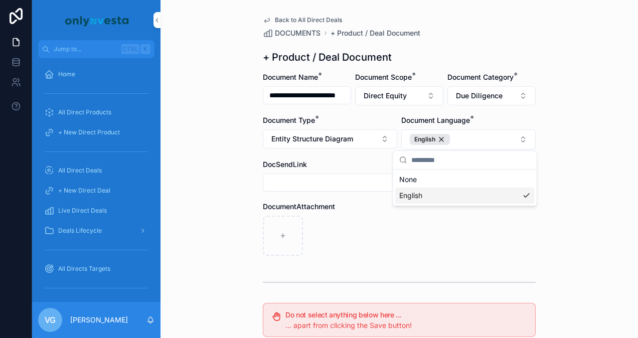
click at [385, 188] on input "scrollable content" at bounding box center [399, 183] width 272 height 14
click at [379, 216] on div "scrollable content" at bounding box center [399, 236] width 273 height 40
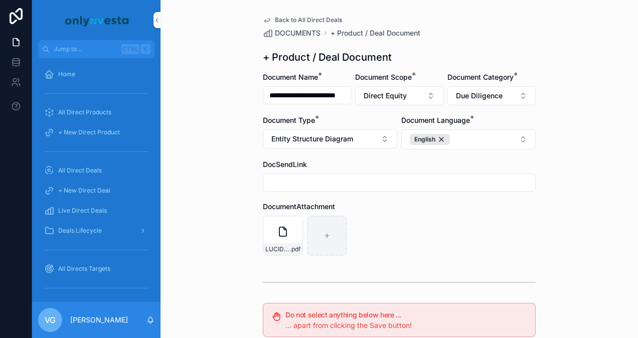
scroll to position [207, 0]
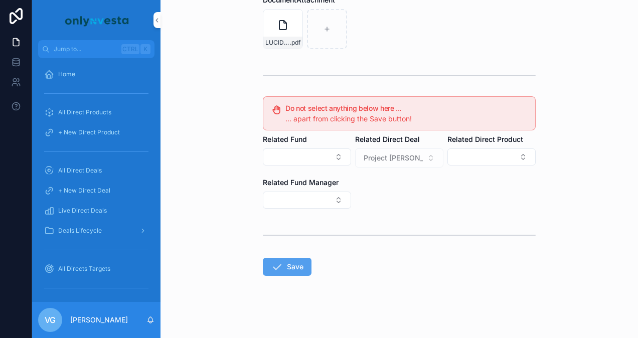
click at [282, 266] on button "Save" at bounding box center [287, 267] width 49 height 18
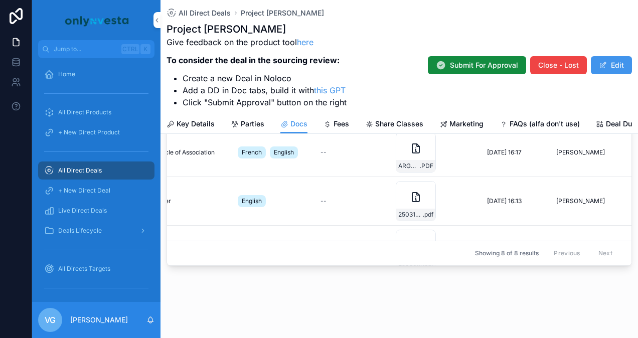
scroll to position [0, 304]
click at [212, 11] on span "All Direct Deals" at bounding box center [205, 13] width 52 height 10
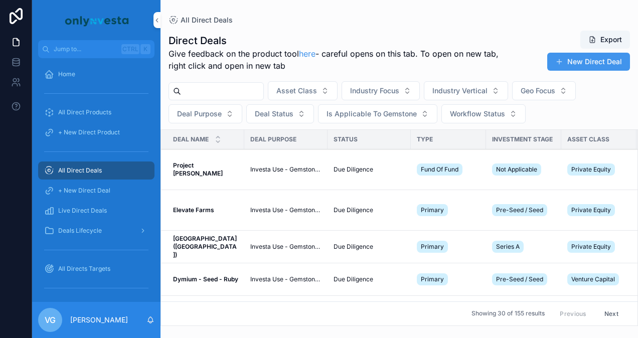
click at [234, 92] on input "scrollable content" at bounding box center [222, 91] width 82 height 14
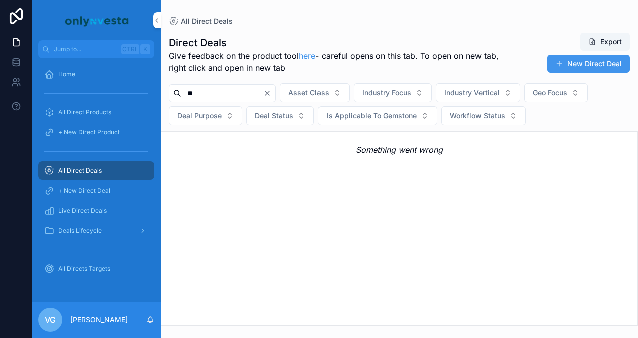
type input "*"
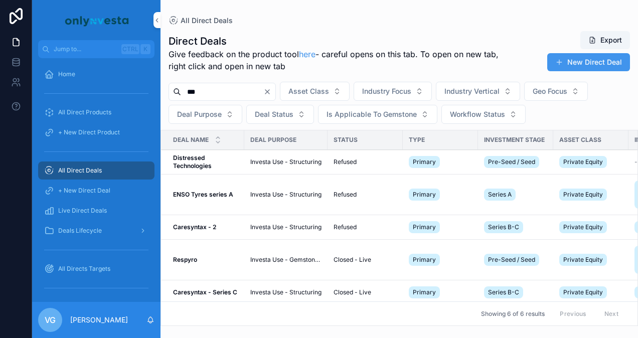
type input "***"
click at [257, 256] on span "Investa Use - Gemstone Only" at bounding box center [285, 260] width 71 height 8
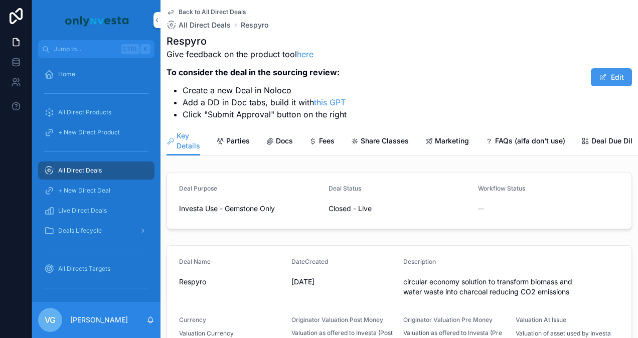
click at [282, 135] on link "Docs" at bounding box center [279, 142] width 27 height 20
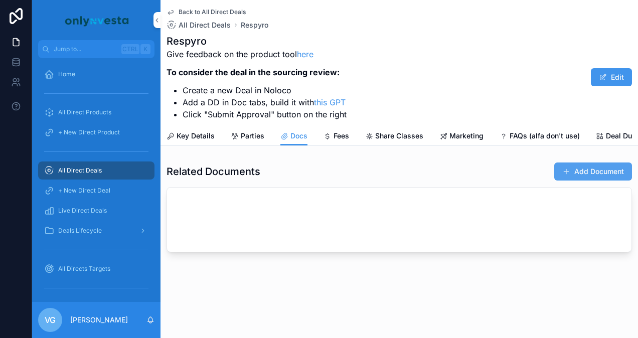
click at [577, 173] on button "Add Document" at bounding box center [593, 172] width 78 height 18
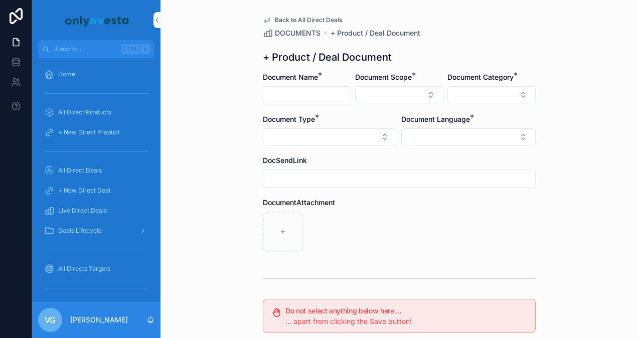
click at [295, 89] on input "scrollable content" at bounding box center [306, 95] width 87 height 14
type input "**********"
click at [388, 98] on button "Select Button" at bounding box center [399, 94] width 88 height 17
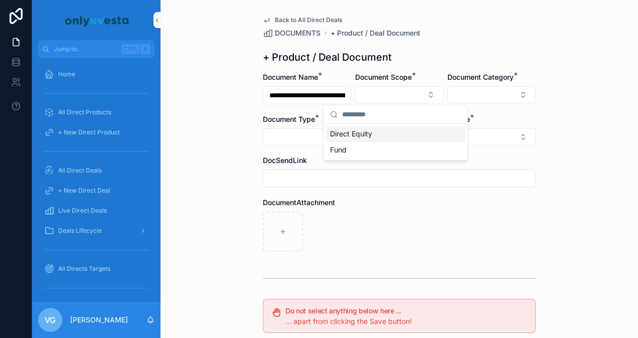
click at [366, 134] on span "Direct Equity" at bounding box center [351, 134] width 42 height 10
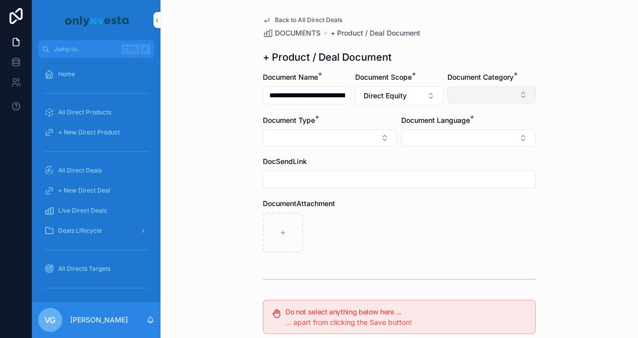
click at [470, 96] on button "Select Button" at bounding box center [491, 94] width 88 height 17
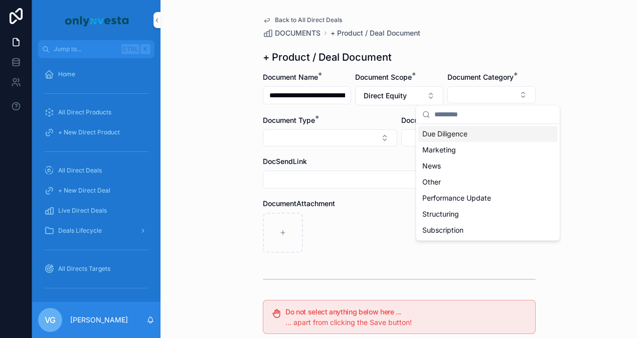
click at [448, 139] on div "Due Diligence" at bounding box center [487, 134] width 139 height 16
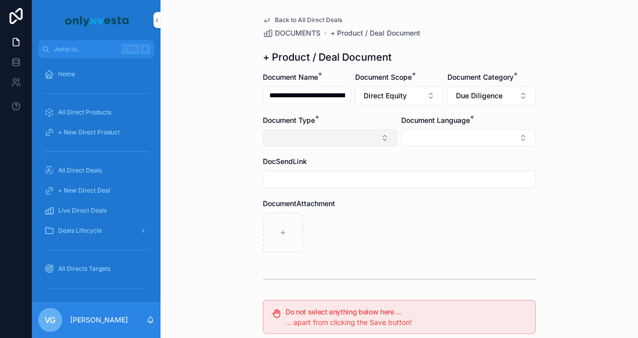
click at [363, 137] on button "Select Button" at bounding box center [330, 137] width 134 height 17
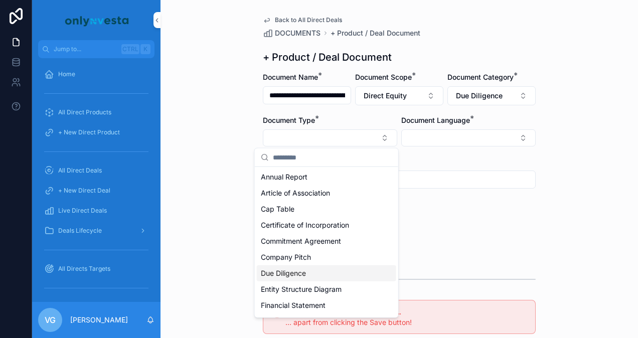
click at [305, 274] on span "Due Diligence" at bounding box center [283, 273] width 45 height 10
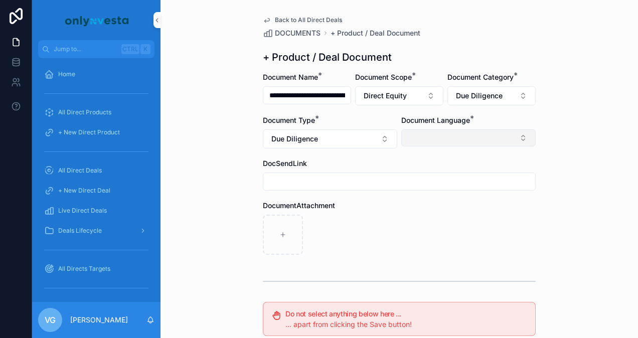
click at [457, 129] on button "Select Button" at bounding box center [468, 137] width 134 height 17
click at [424, 215] on div "English" at bounding box center [464, 209] width 139 height 16
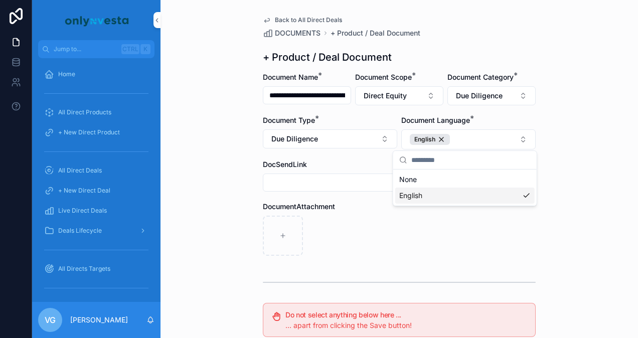
click at [352, 249] on div "scrollable content" at bounding box center [399, 236] width 273 height 40
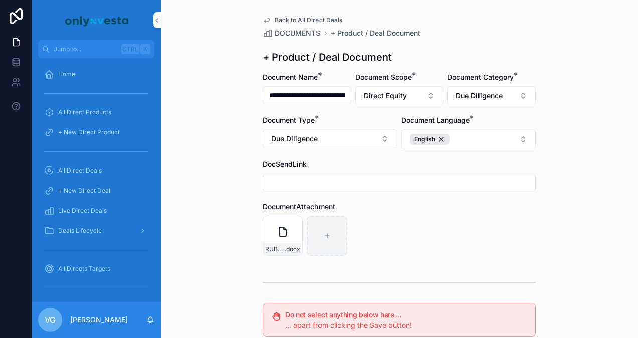
scroll to position [207, 0]
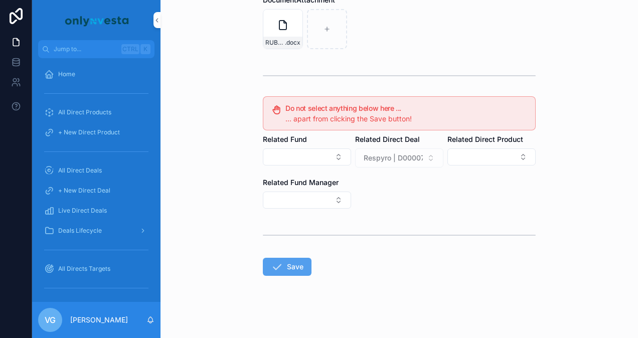
click at [280, 262] on button "Save" at bounding box center [287, 267] width 49 height 18
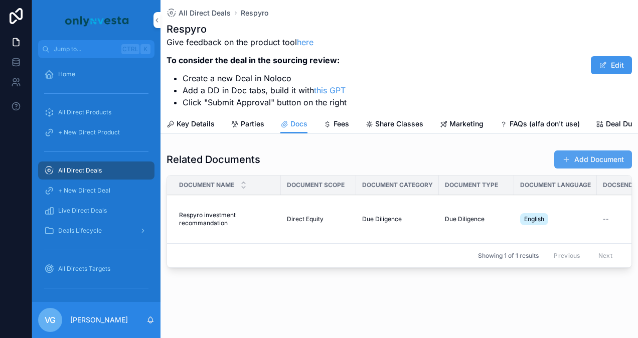
click at [562, 164] on span "scrollable content" at bounding box center [566, 160] width 8 height 8
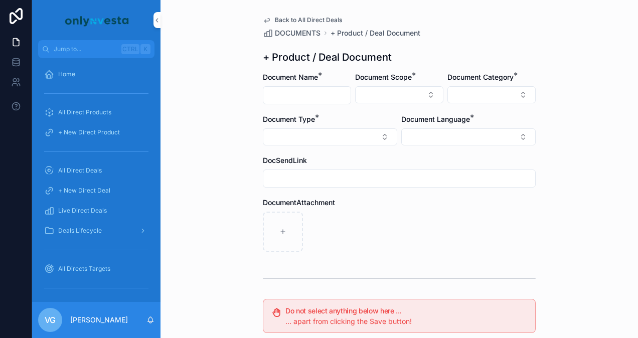
click at [310, 97] on input "scrollable content" at bounding box center [306, 95] width 87 height 14
type input "**********"
click at [388, 99] on button "Select Button" at bounding box center [399, 94] width 88 height 17
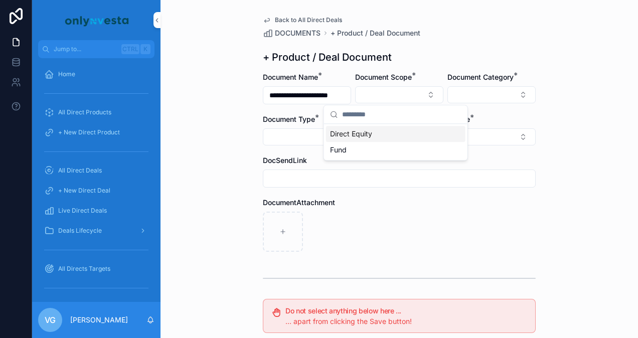
click at [371, 127] on div "Direct Equity" at bounding box center [395, 134] width 139 height 16
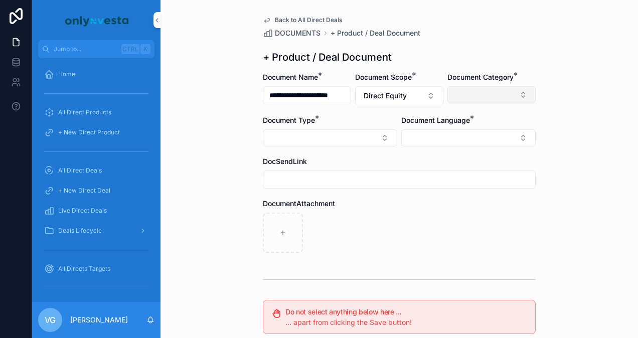
click at [453, 101] on button "Select Button" at bounding box center [491, 94] width 88 height 17
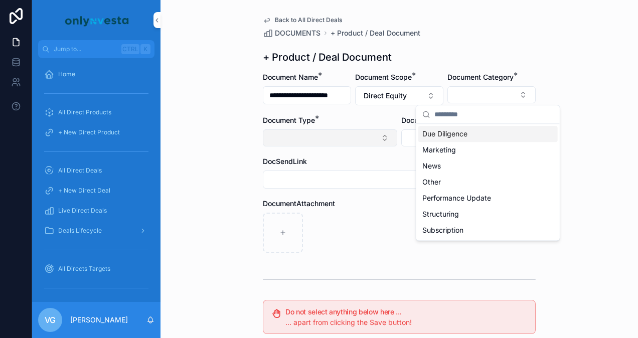
drag, startPoint x: 443, startPoint y: 137, endPoint x: 349, endPoint y: 136, distance: 94.3
click at [349, 136] on div "**********" at bounding box center [335, 169] width 606 height 338
click at [441, 132] on span "Due Diligence" at bounding box center [444, 134] width 45 height 10
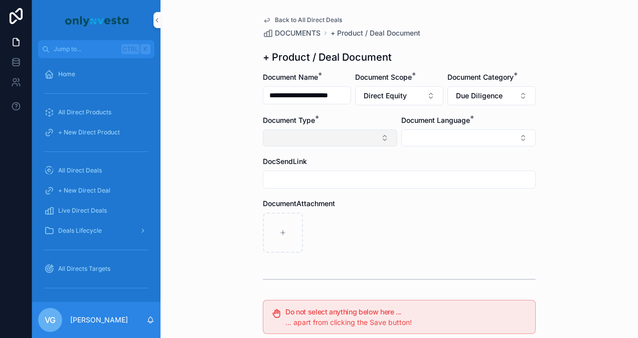
click at [331, 140] on button "Select Button" at bounding box center [330, 137] width 134 height 17
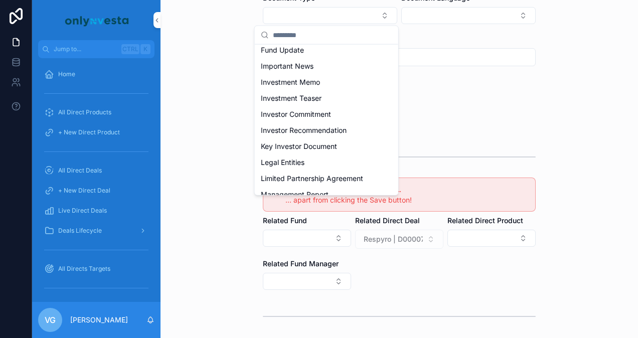
scroll to position [166, 0]
click at [319, 84] on span "Investment Memo" at bounding box center [290, 82] width 59 height 10
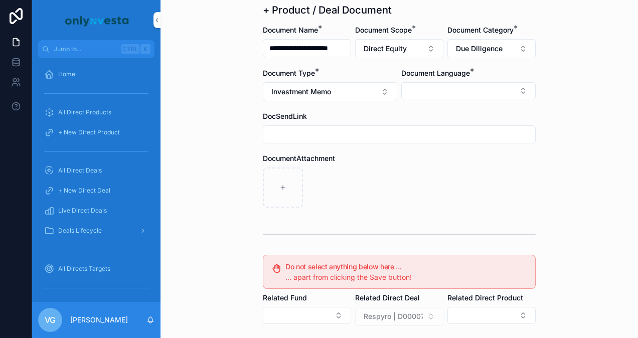
scroll to position [42, 0]
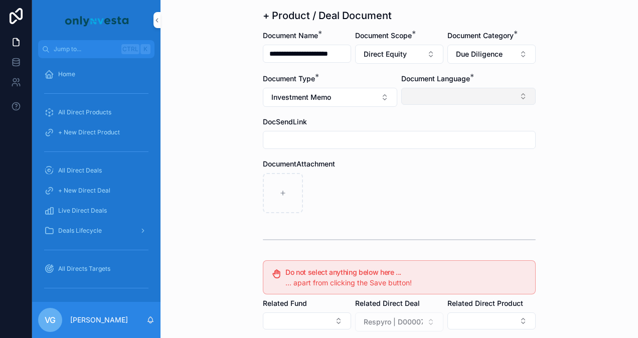
click at [423, 102] on button "Select Button" at bounding box center [468, 96] width 134 height 17
click at [430, 171] on div "English" at bounding box center [464, 167] width 139 height 16
click at [364, 199] on div "scrollable content" at bounding box center [399, 194] width 273 height 40
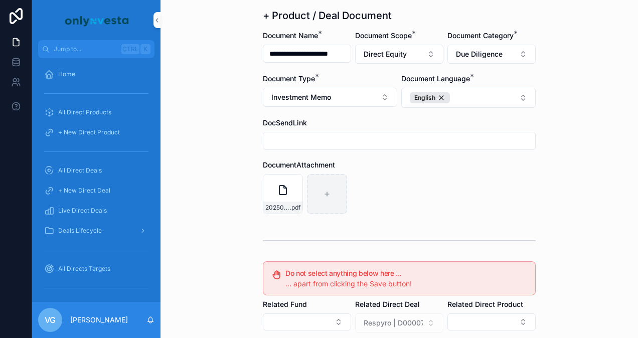
scroll to position [207, 0]
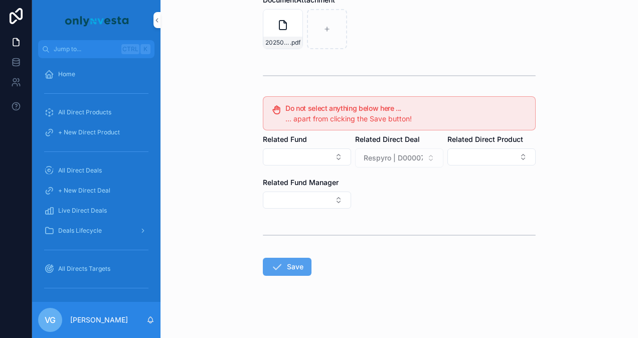
click at [278, 266] on icon "scrollable content" at bounding box center [277, 267] width 12 height 12
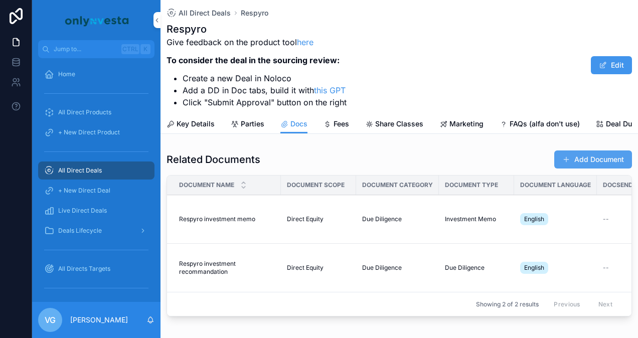
click at [575, 167] on button "Add Document" at bounding box center [593, 160] width 78 height 18
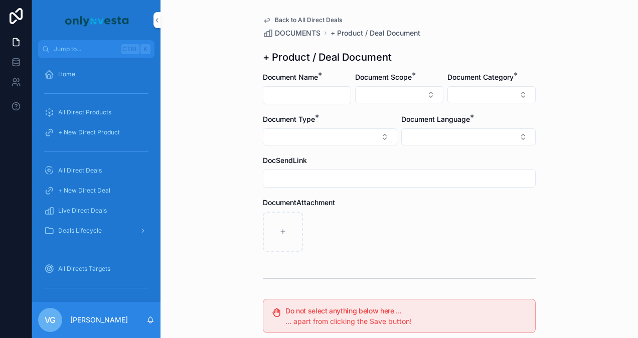
click at [306, 86] on div "Document Name *" at bounding box center [307, 88] width 88 height 32
click at [306, 87] on div "scrollable content" at bounding box center [307, 95] width 88 height 18
click at [304, 98] on input "scrollable content" at bounding box center [306, 95] width 87 height 14
type input "**********"
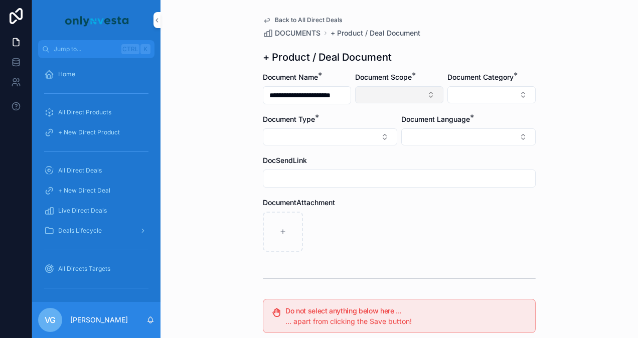
scroll to position [0, 0]
click at [374, 93] on button "Select Button" at bounding box center [399, 94] width 88 height 17
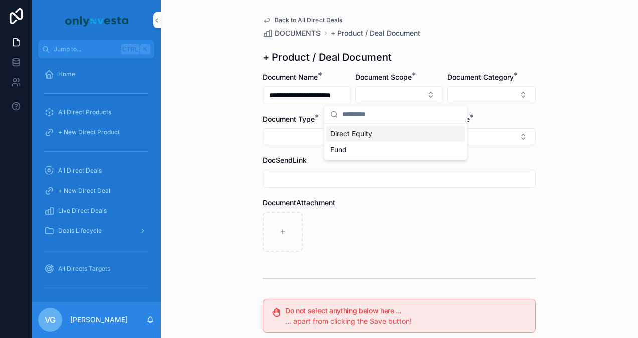
click at [355, 134] on span "Direct Equity" at bounding box center [351, 134] width 42 height 10
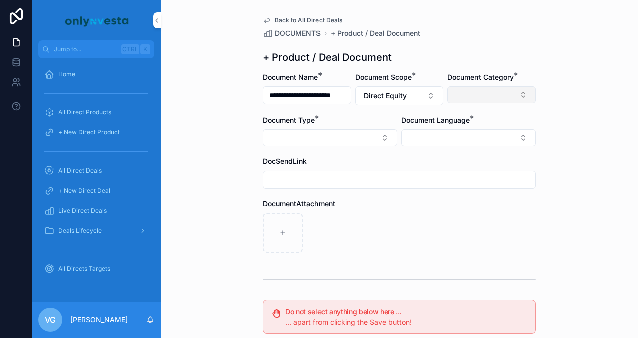
click at [481, 99] on button "Select Button" at bounding box center [491, 94] width 88 height 17
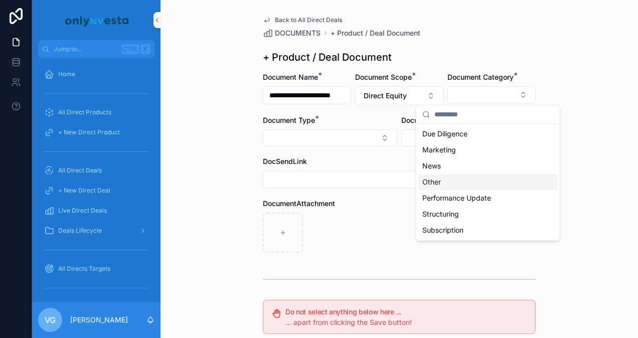
click at [449, 181] on div "Other" at bounding box center [487, 182] width 139 height 16
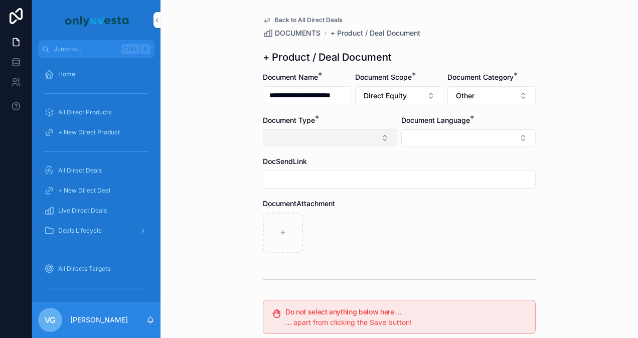
click at [345, 144] on button "Select Button" at bounding box center [330, 137] width 134 height 17
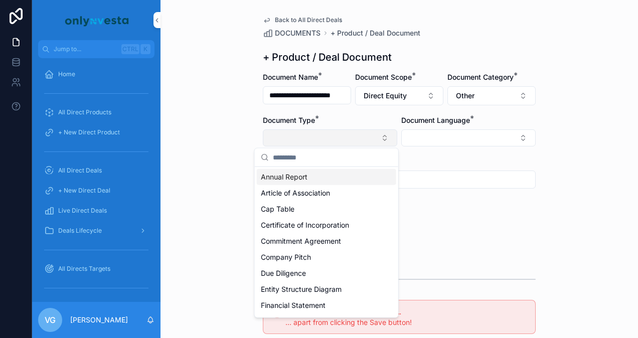
click at [345, 144] on button "Select Button" at bounding box center [330, 137] width 134 height 17
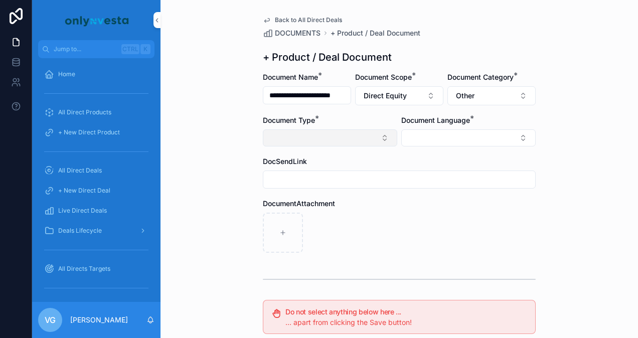
click at [338, 134] on button "Select Button" at bounding box center [330, 137] width 134 height 17
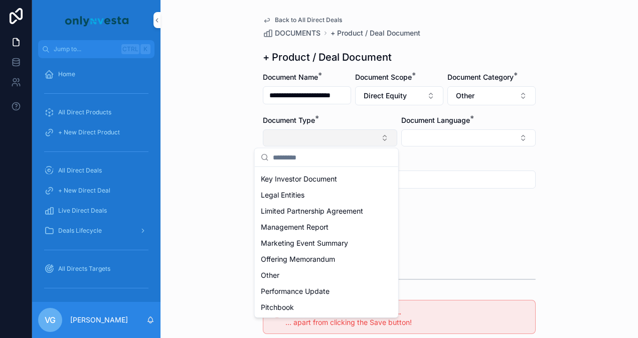
scroll to position [289, 0]
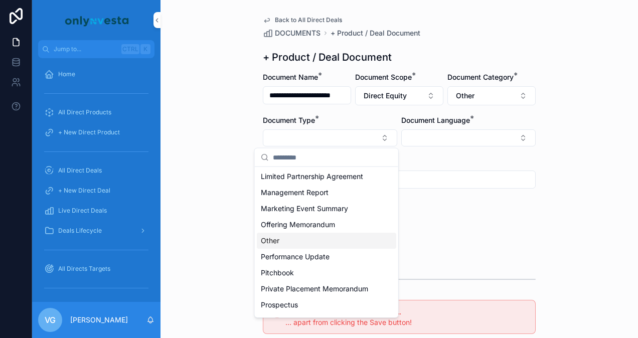
drag, startPoint x: 287, startPoint y: 241, endPoint x: 327, endPoint y: 242, distance: 40.1
click at [327, 242] on div "Other" at bounding box center [326, 241] width 139 height 16
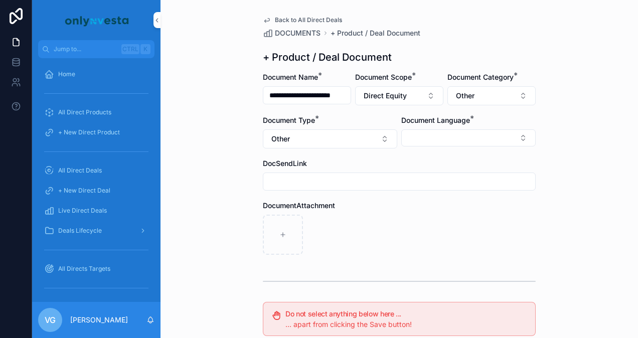
click at [327, 242] on div "scrollable content" at bounding box center [399, 235] width 273 height 40
click at [455, 128] on div "Document Language *" at bounding box center [468, 131] width 134 height 33
click at [453, 131] on button "Select Button" at bounding box center [468, 137] width 134 height 17
click at [445, 213] on div "English" at bounding box center [464, 209] width 139 height 16
click at [594, 107] on div "**********" at bounding box center [400, 169] width 478 height 338
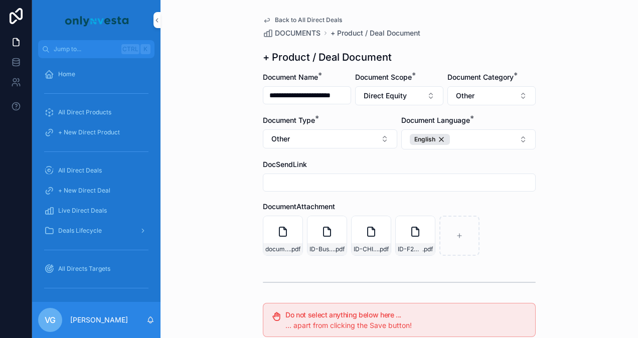
click at [580, 107] on div "**********" at bounding box center [400, 169] width 478 height 338
click at [603, 84] on div "**********" at bounding box center [400, 169] width 478 height 338
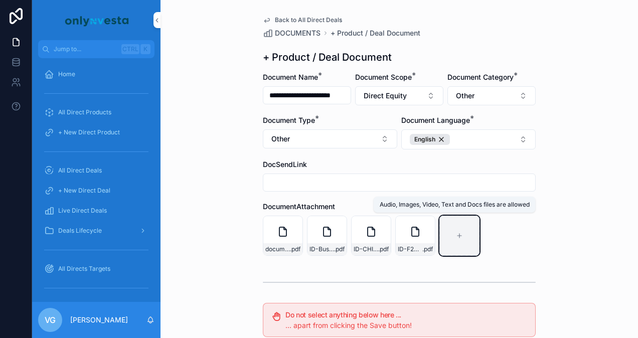
click at [447, 222] on div "scrollable content" at bounding box center [459, 236] width 40 height 40
click at [452, 225] on div "scrollable content" at bounding box center [459, 236] width 40 height 40
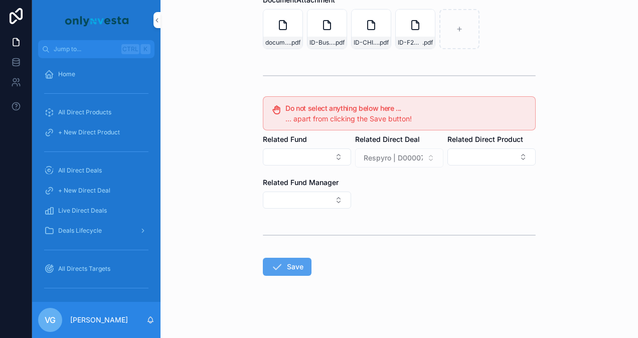
click at [293, 260] on button "Save" at bounding box center [287, 267] width 49 height 18
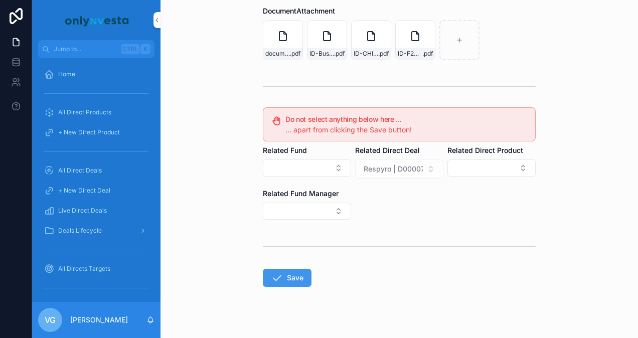
scroll to position [251, 0]
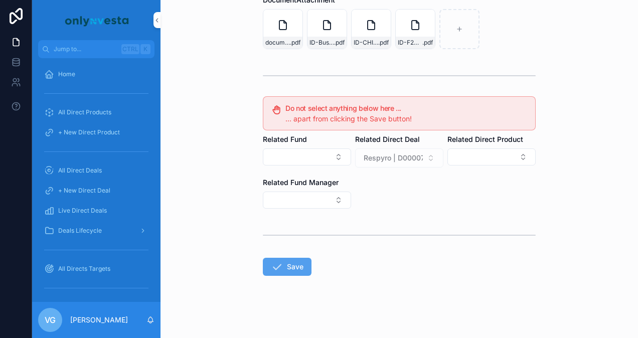
click at [292, 265] on button "Save" at bounding box center [287, 267] width 49 height 18
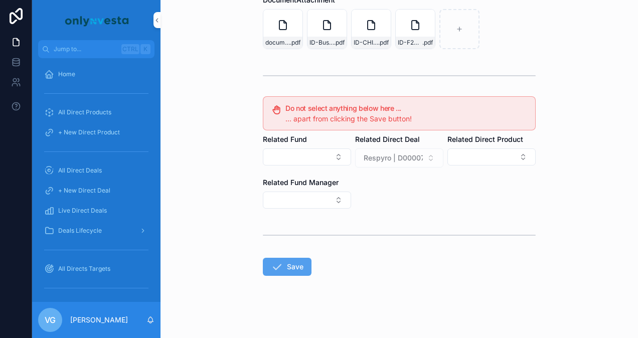
click at [292, 265] on button "Save" at bounding box center [287, 267] width 49 height 18
click at [292, 265] on span "Save" at bounding box center [285, 267] width 45 height 18
drag, startPoint x: 292, startPoint y: 265, endPoint x: 459, endPoint y: 1, distance: 312.9
click at [459, 1] on form "**********" at bounding box center [399, 103] width 273 height 475
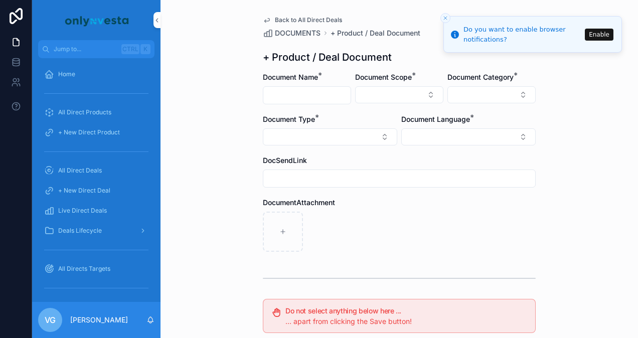
click at [601, 220] on div "Back to All Direct Deals DOCUMENTS + Product / Deal Document + Product / Deal D…" at bounding box center [400, 169] width 478 height 338
